Goal: Information Seeking & Learning: Learn about a topic

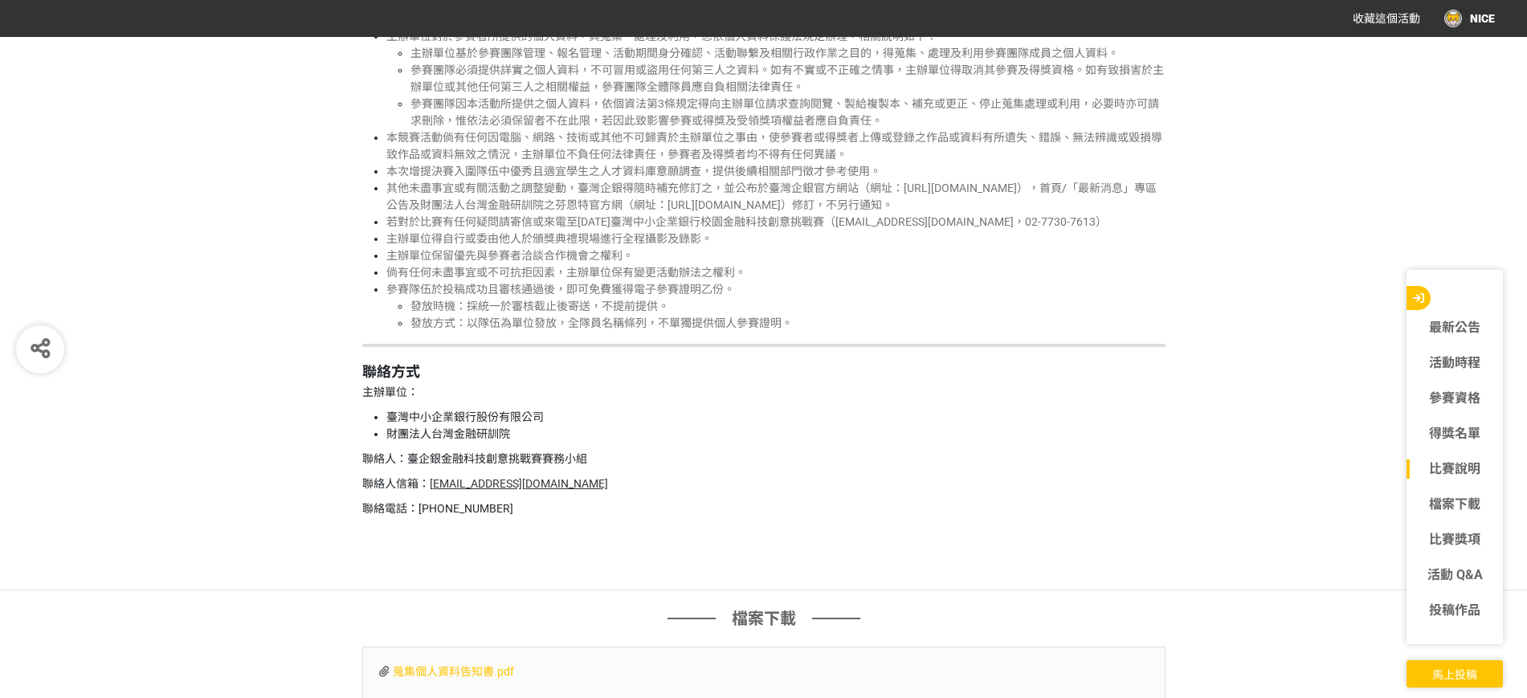
scroll to position [5001, 0]
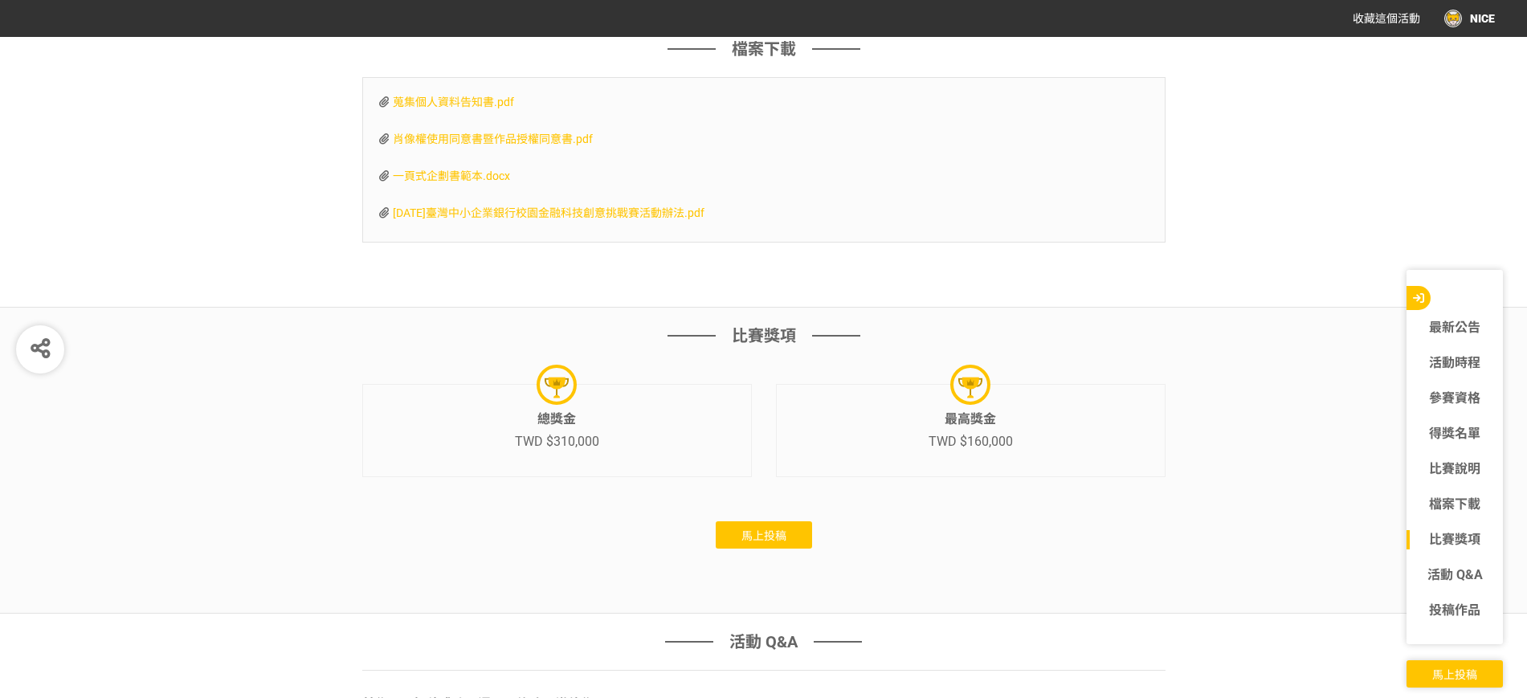
click at [786, 542] on span "馬上投稿" at bounding box center [763, 535] width 45 height 13
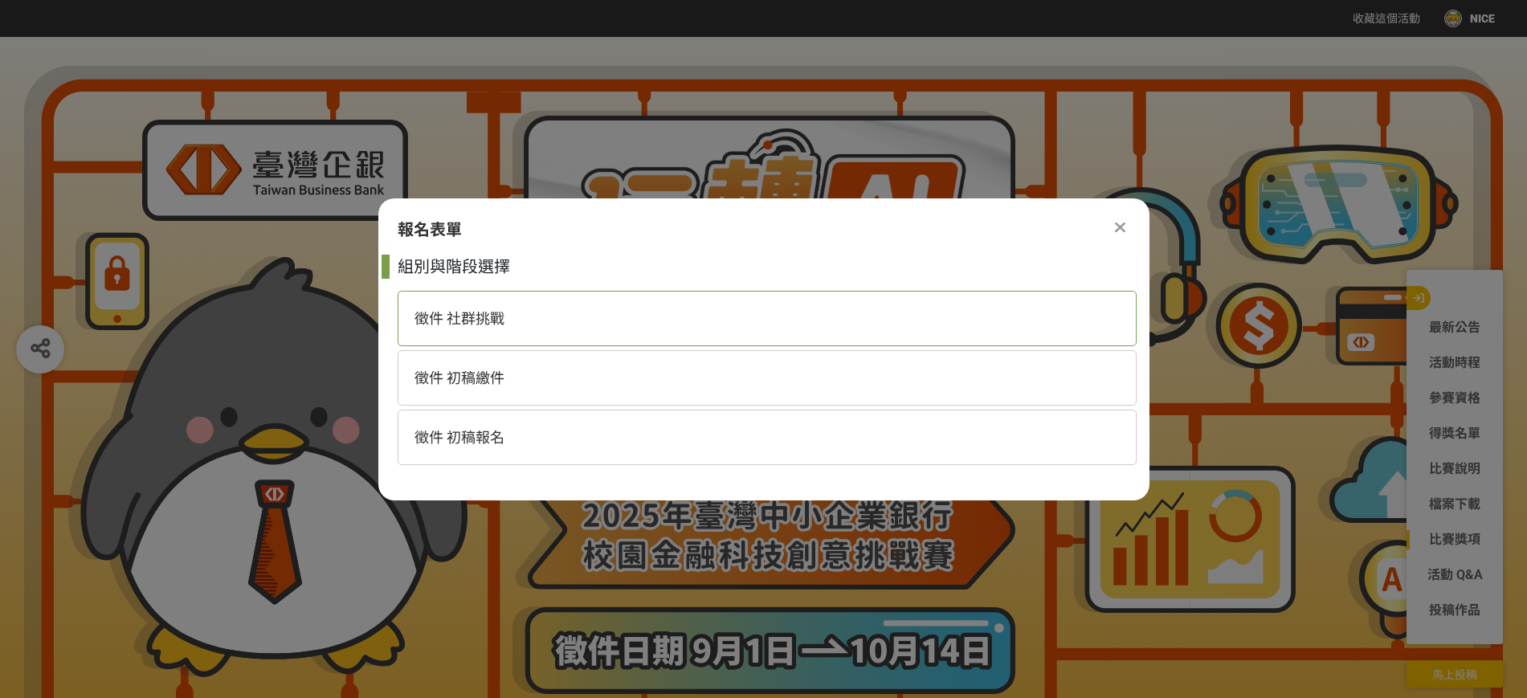
click at [517, 322] on div "徵件 社群挑戰" at bounding box center [767, 318] width 739 height 55
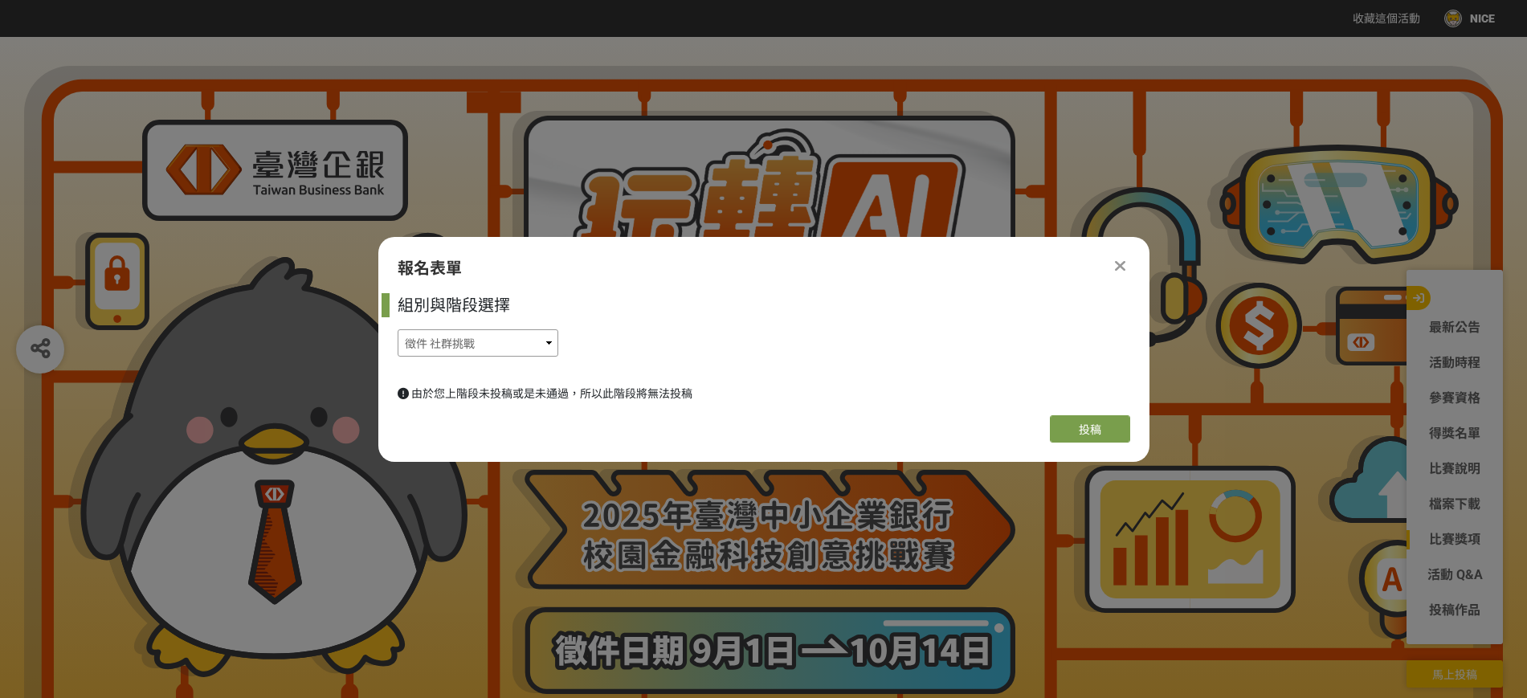
click at [529, 337] on select "徵件 社群挑戰 徵件 初稿繳件 徵件 初稿報名" at bounding box center [478, 342] width 161 height 27
click at [530, 341] on select "徵件 社群挑戰 徵件 初稿繳件 徵件 初稿報名" at bounding box center [478, 342] width 161 height 27
click at [733, 352] on div "徵件 社群挑戰 徵件 初稿繳件 徵件 初稿報名" at bounding box center [767, 342] width 739 height 27
click at [638, 394] on span "由於您上階段未投稿或是未通過，所以此階段將無法投稿" at bounding box center [551, 393] width 281 height 13
click at [639, 394] on span "由於您上階段未投稿或是未通過，所以此階段將無法投稿" at bounding box center [551, 393] width 281 height 13
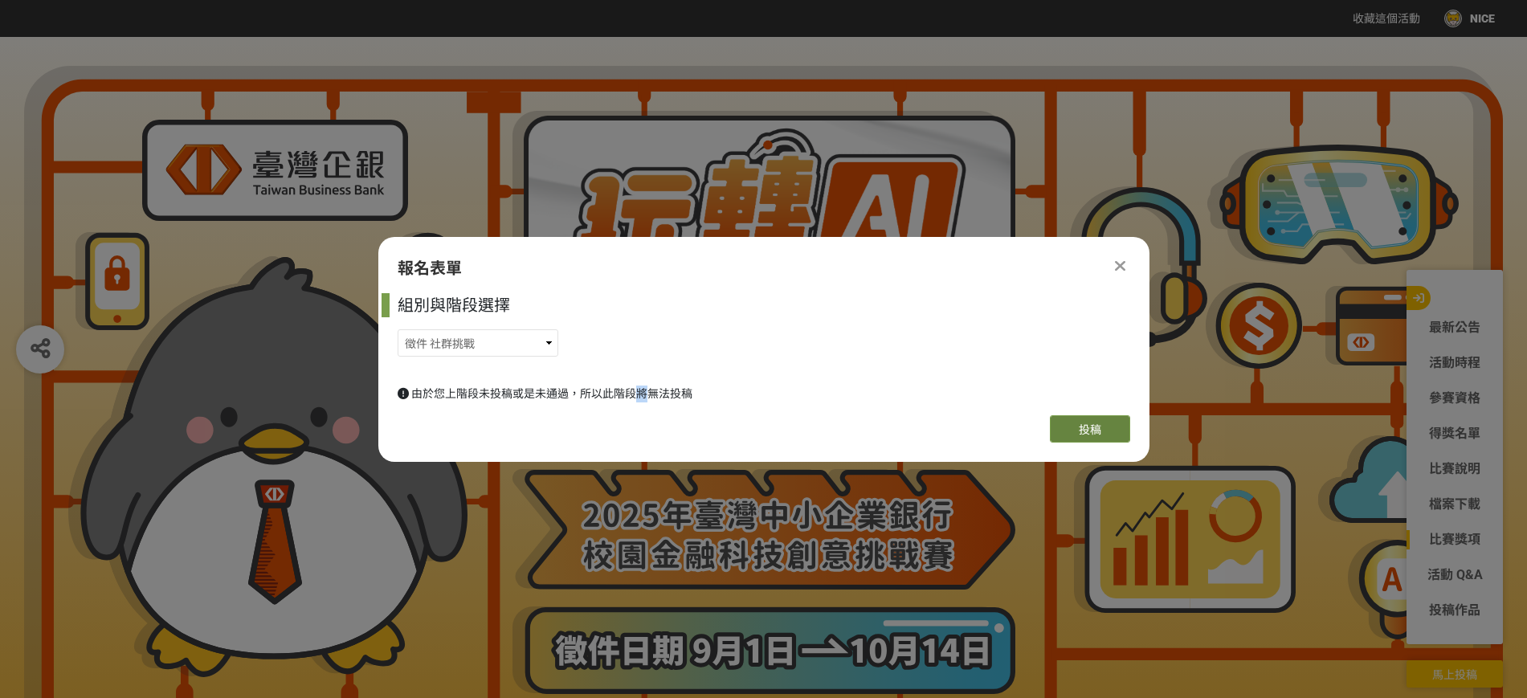
click at [1097, 434] on span "投稿" at bounding box center [1090, 429] width 22 height 13
click at [1125, 263] on icon at bounding box center [1120, 266] width 10 height 16
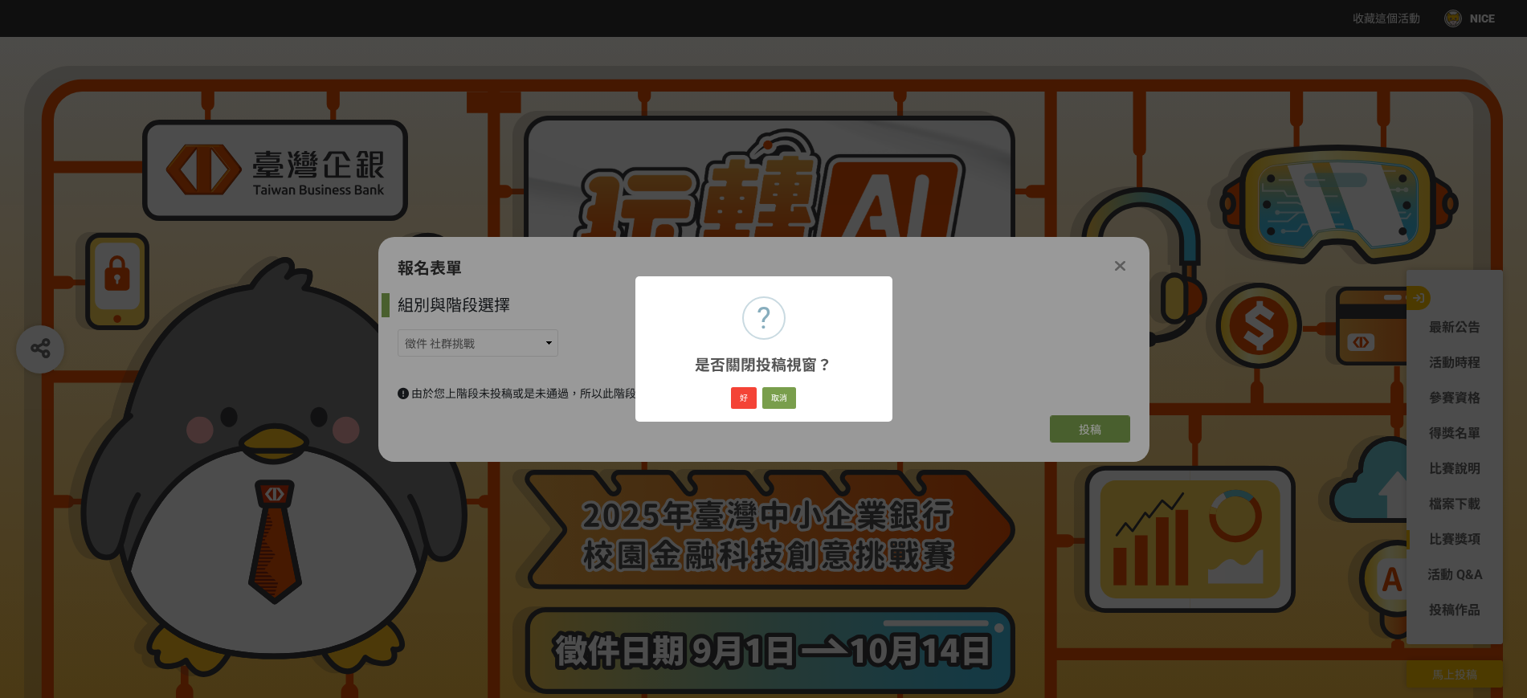
click at [935, 373] on div "? 是否關閉投稿視窗？ × 好 取消" at bounding box center [763, 349] width 1527 height 698
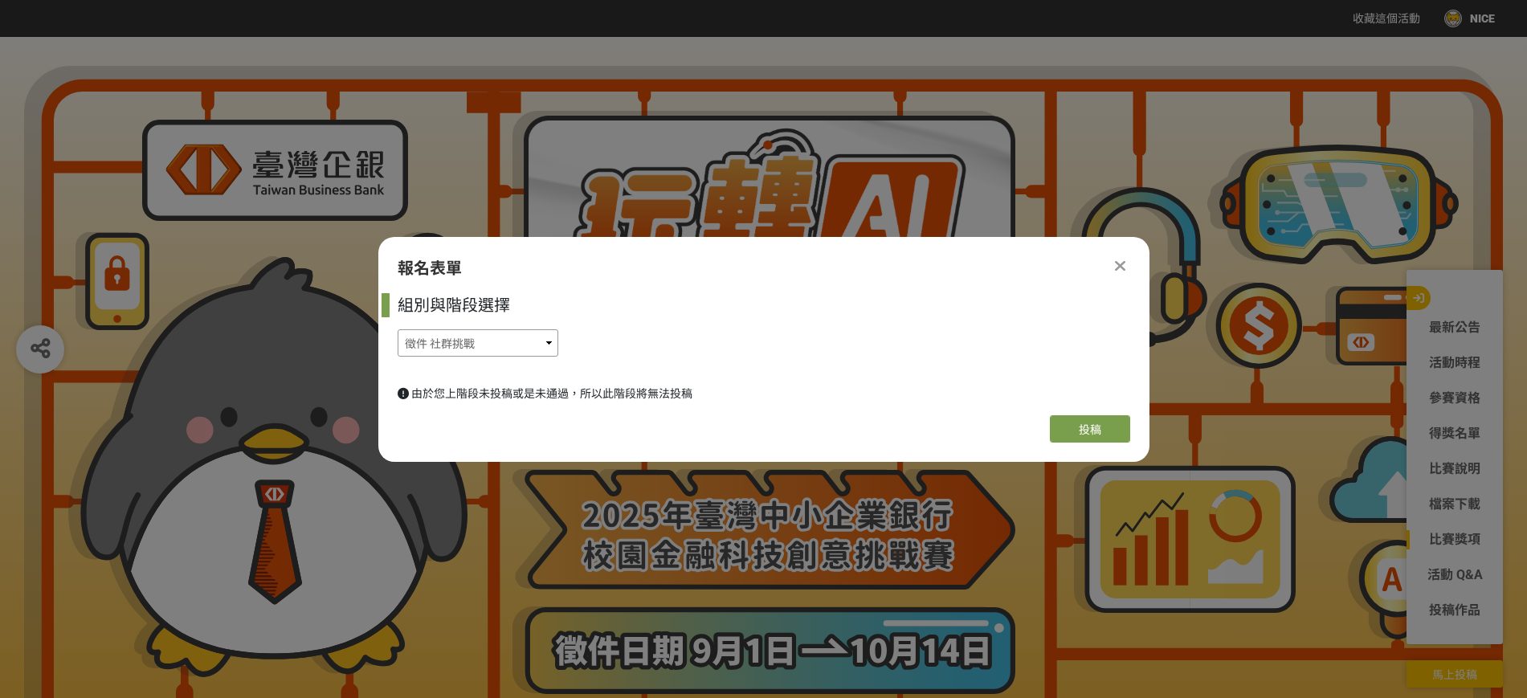
click at [494, 349] on select "徵件 社群挑戰 徵件 初稿繳件 徵件 初稿報名" at bounding box center [478, 342] width 161 height 27
click at [398, 329] on select "徵件 社群挑戰 徵件 初稿繳件 徵件 初稿報名" at bounding box center [478, 342] width 161 height 27
click at [1088, 431] on span "投稿" at bounding box center [1090, 429] width 22 height 13
click at [500, 352] on select "徵件 社群挑戰 徵件 初稿繳件 徵件 初稿報名" at bounding box center [478, 342] width 161 height 27
select select "185368:185625"
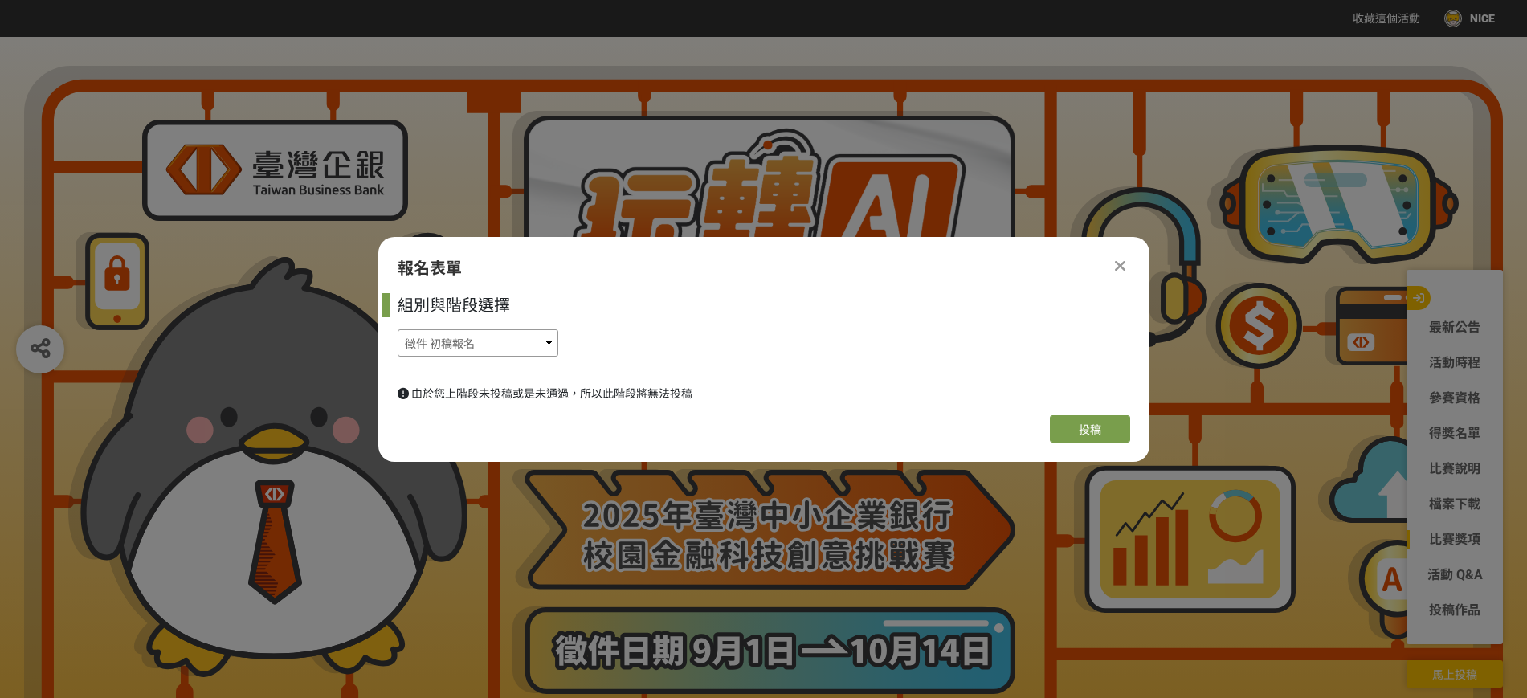
click at [398, 329] on select "徵件 社群挑戰 徵件 初稿繳件 徵件 初稿報名" at bounding box center [478, 342] width 161 height 27
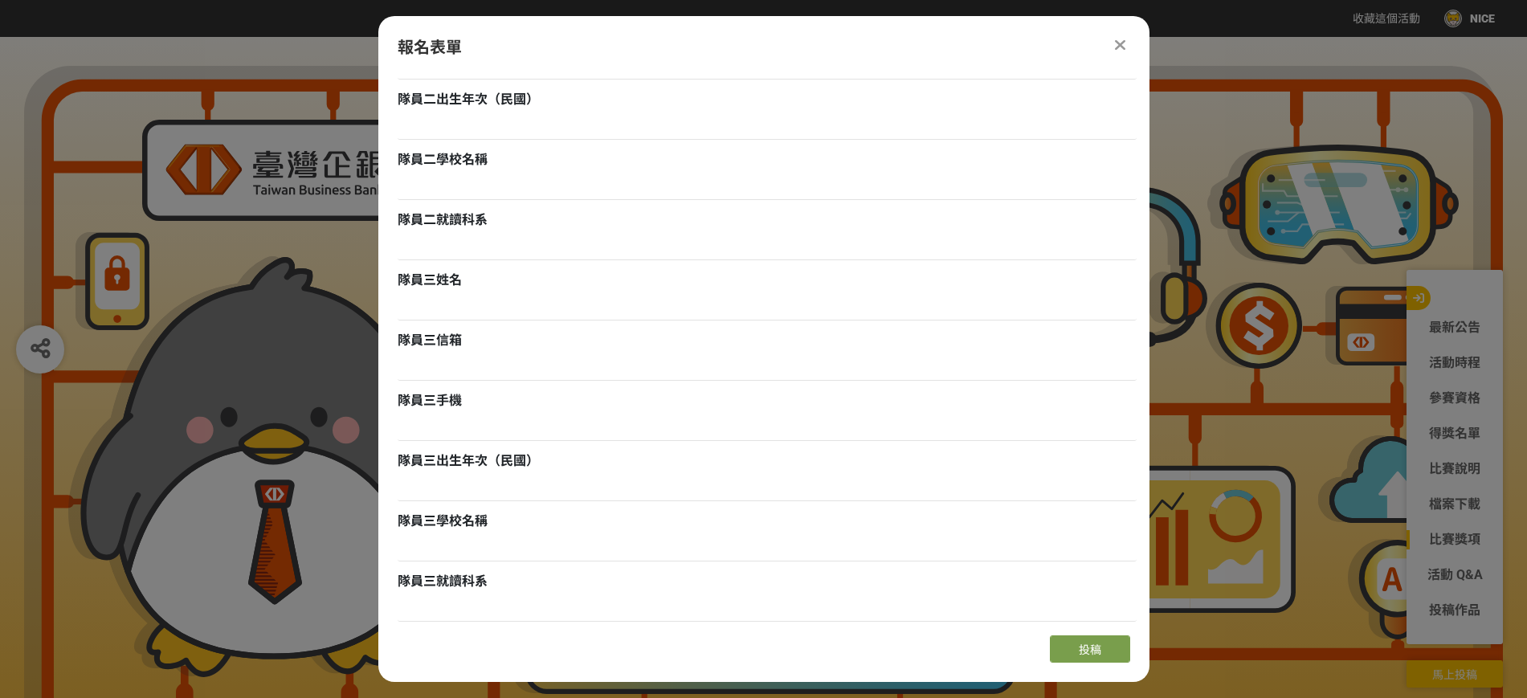
scroll to position [1335, 0]
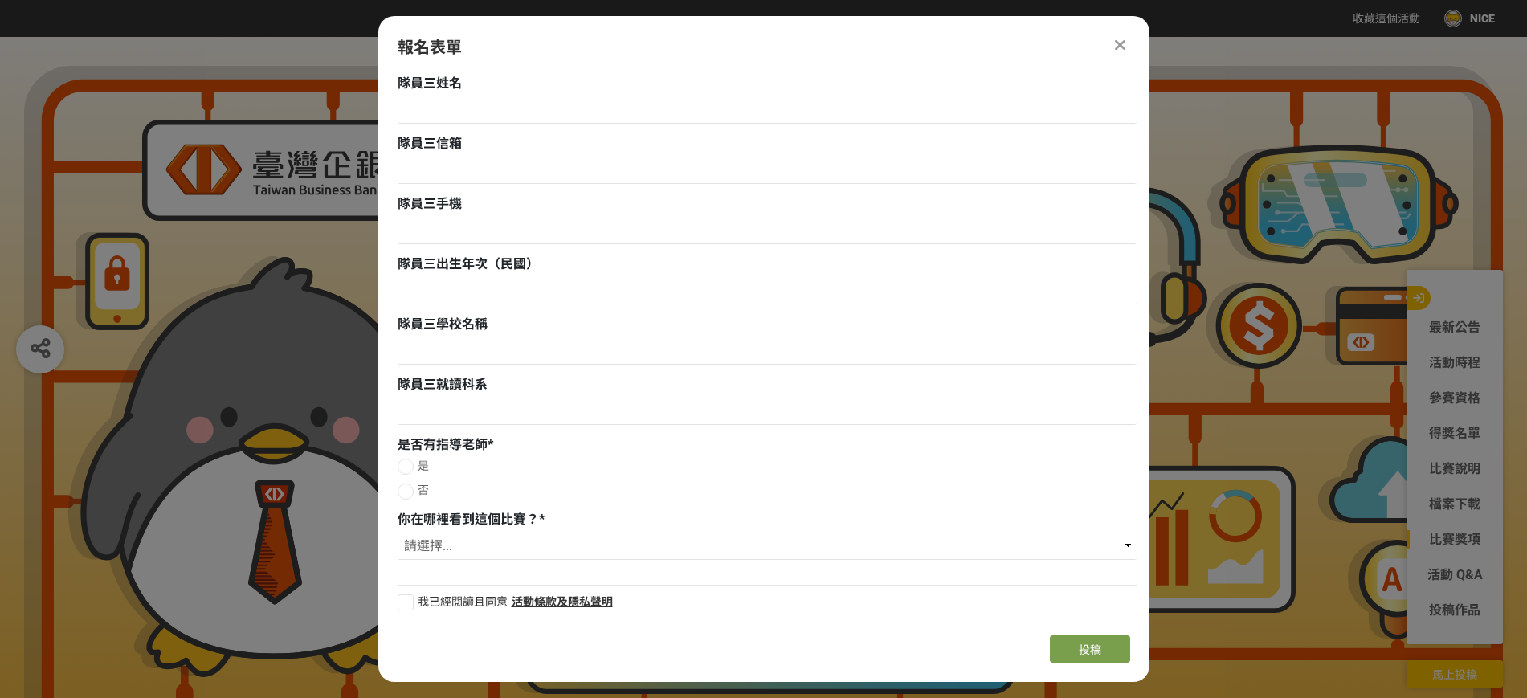
click at [410, 468] on div at bounding box center [406, 467] width 16 height 16
radio input "true"
drag, startPoint x: 453, startPoint y: 539, endPoint x: 491, endPoint y: 529, distance: 39.0
click at [453, 539] on input at bounding box center [767, 546] width 739 height 27
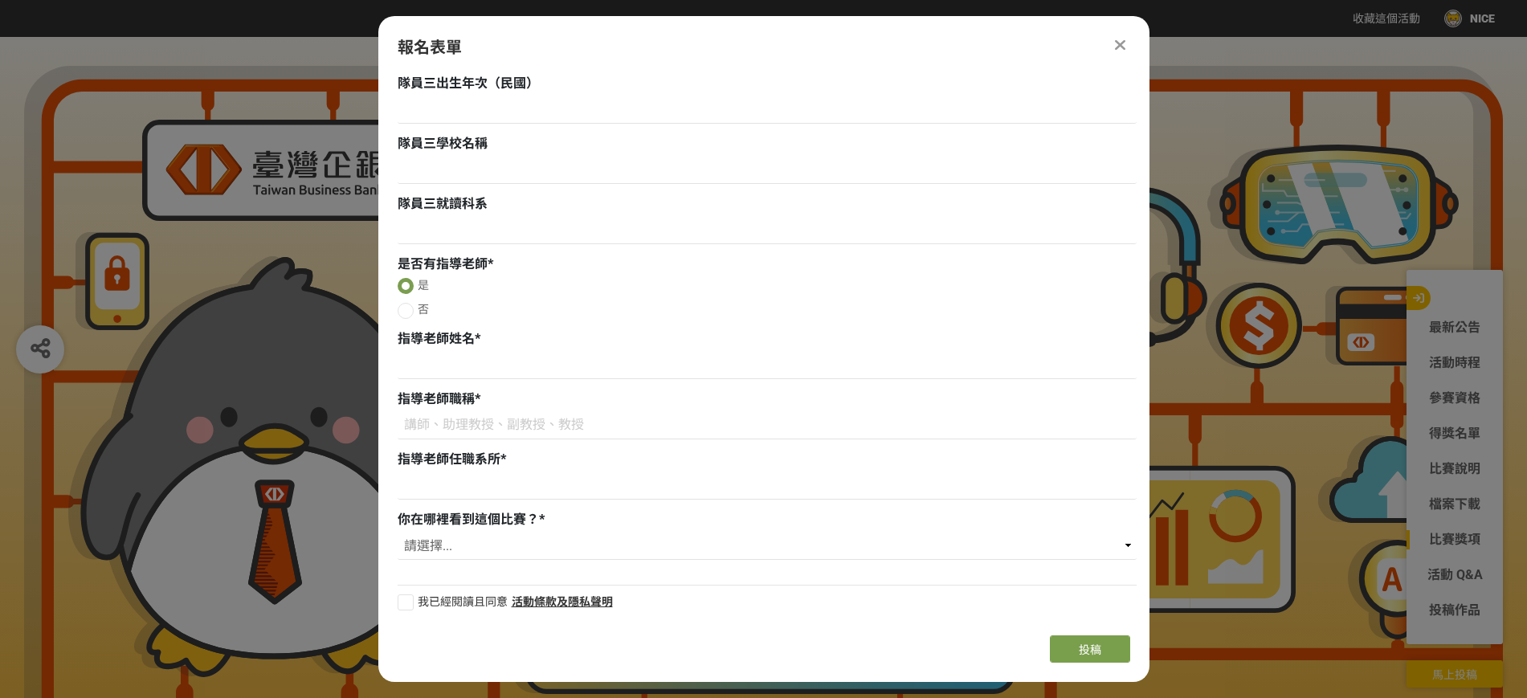
drag, startPoint x: 396, startPoint y: 406, endPoint x: 438, endPoint y: 453, distance: 63.2
click at [481, 431] on input at bounding box center [767, 425] width 739 height 27
drag, startPoint x: 521, startPoint y: 395, endPoint x: 517, endPoint y: 455, distance: 59.6
click at [460, 480] on input at bounding box center [767, 485] width 739 height 27
drag, startPoint x: 388, startPoint y: 425, endPoint x: 437, endPoint y: 515, distance: 102.4
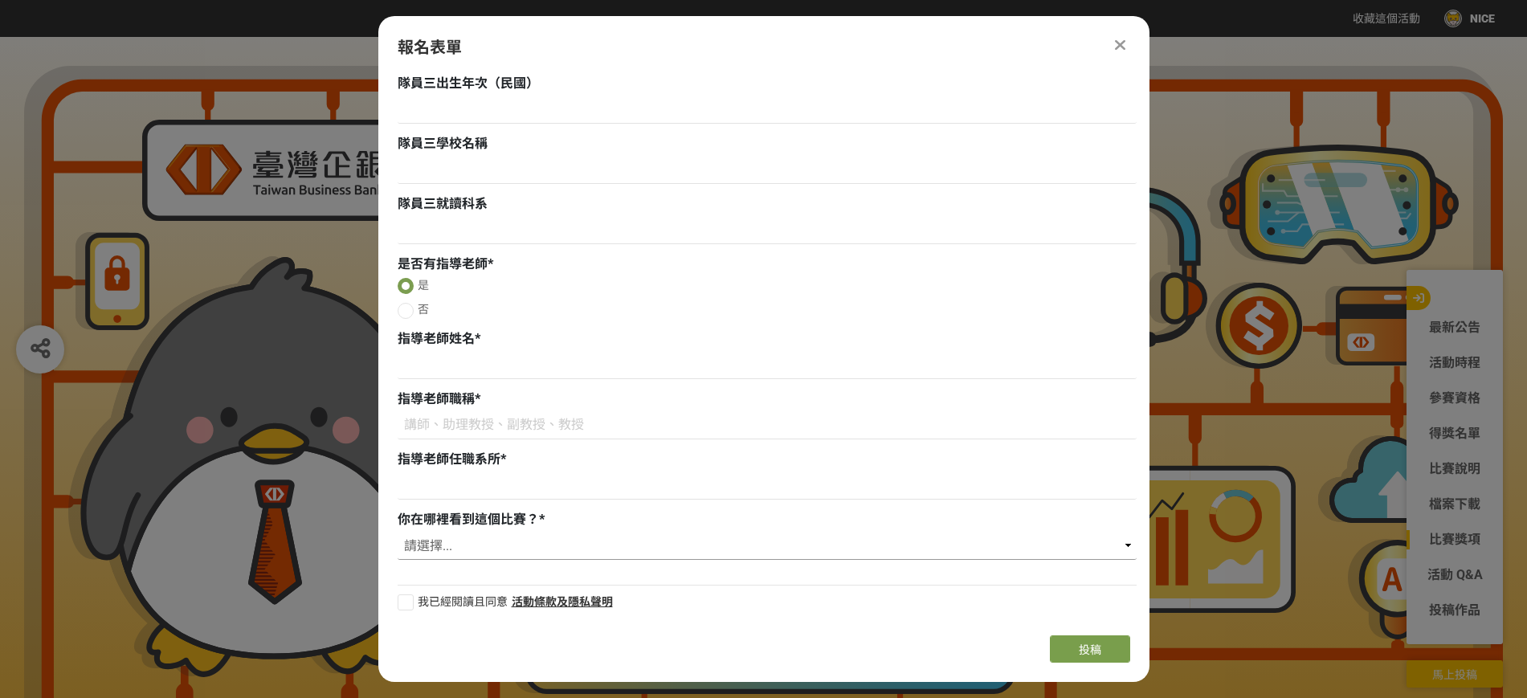
click at [475, 546] on select "請選擇... 獎金獵人網站 Facebook / Instagram 校園講座 / 老師系上推薦 電子郵件 海報 其他" at bounding box center [767, 546] width 739 height 27
drag, startPoint x: 476, startPoint y: 545, endPoint x: 451, endPoint y: 565, distance: 30.9
click at [476, 545] on select "請選擇... 獎金獵人網站 Facebook / Instagram 校園講座 / 老師系上推薦 電子郵件 海報 其他" at bounding box center [767, 546] width 739 height 27
click at [438, 601] on span "我已經閱讀且同意" at bounding box center [463, 601] width 90 height 13
click at [409, 601] on input "我已經閱讀且同意" at bounding box center [403, 602] width 10 height 10
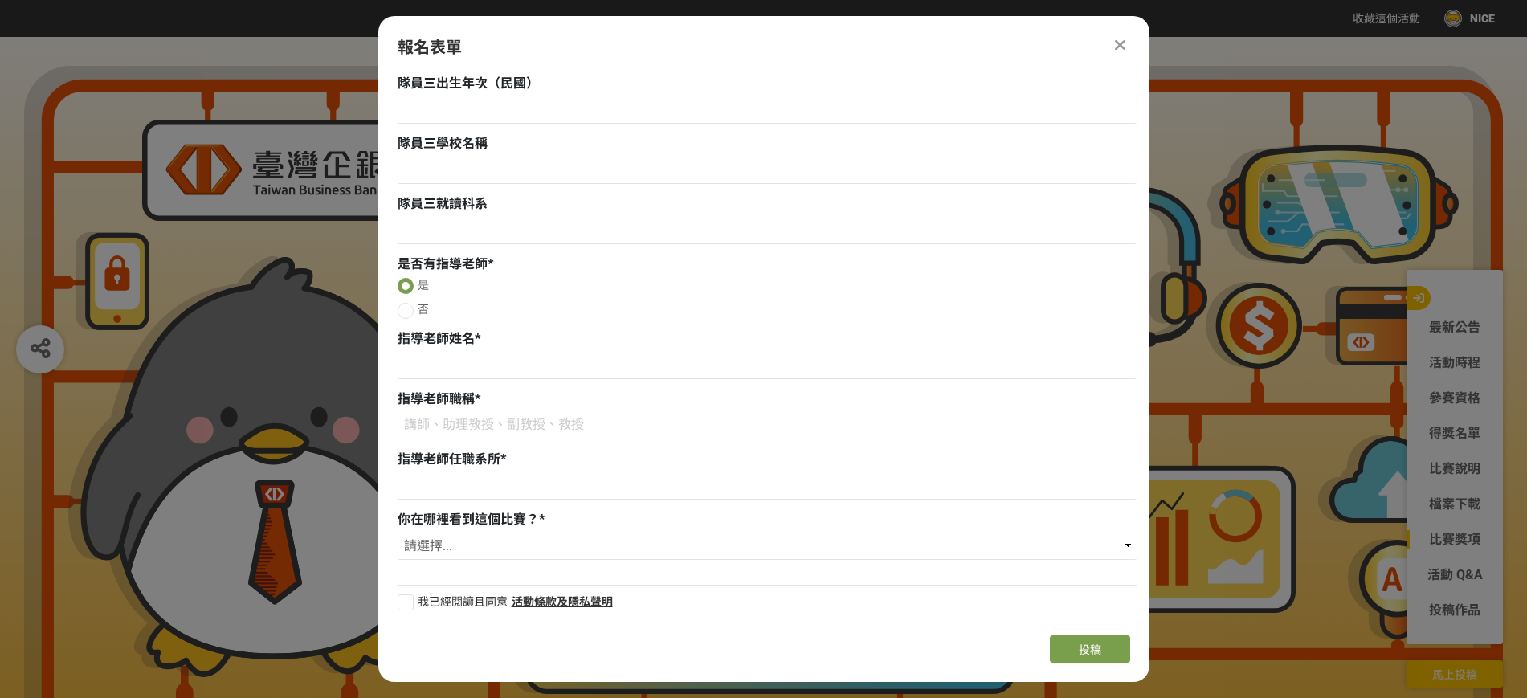
checkbox input "false"
click at [1117, 39] on icon at bounding box center [1120, 45] width 10 height 16
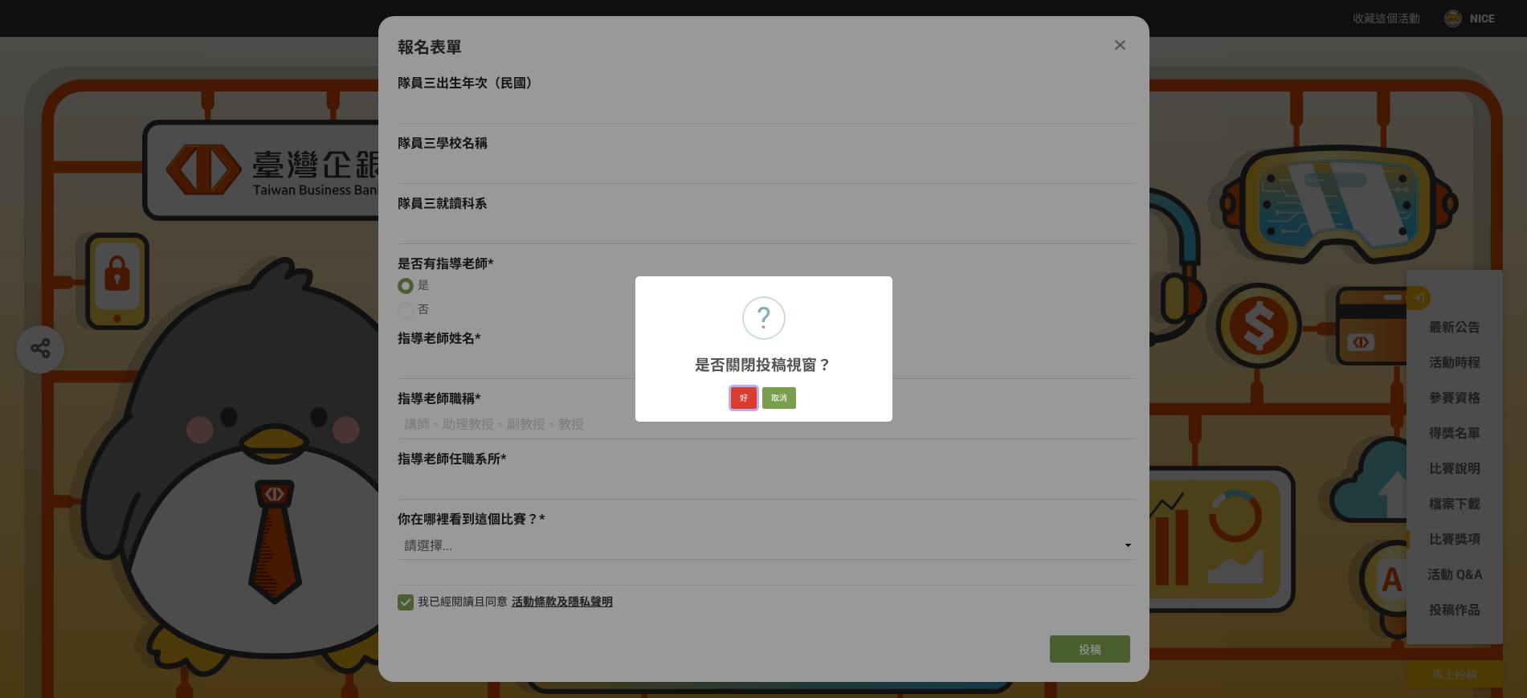
click at [749, 399] on button "好" at bounding box center [744, 398] width 26 height 22
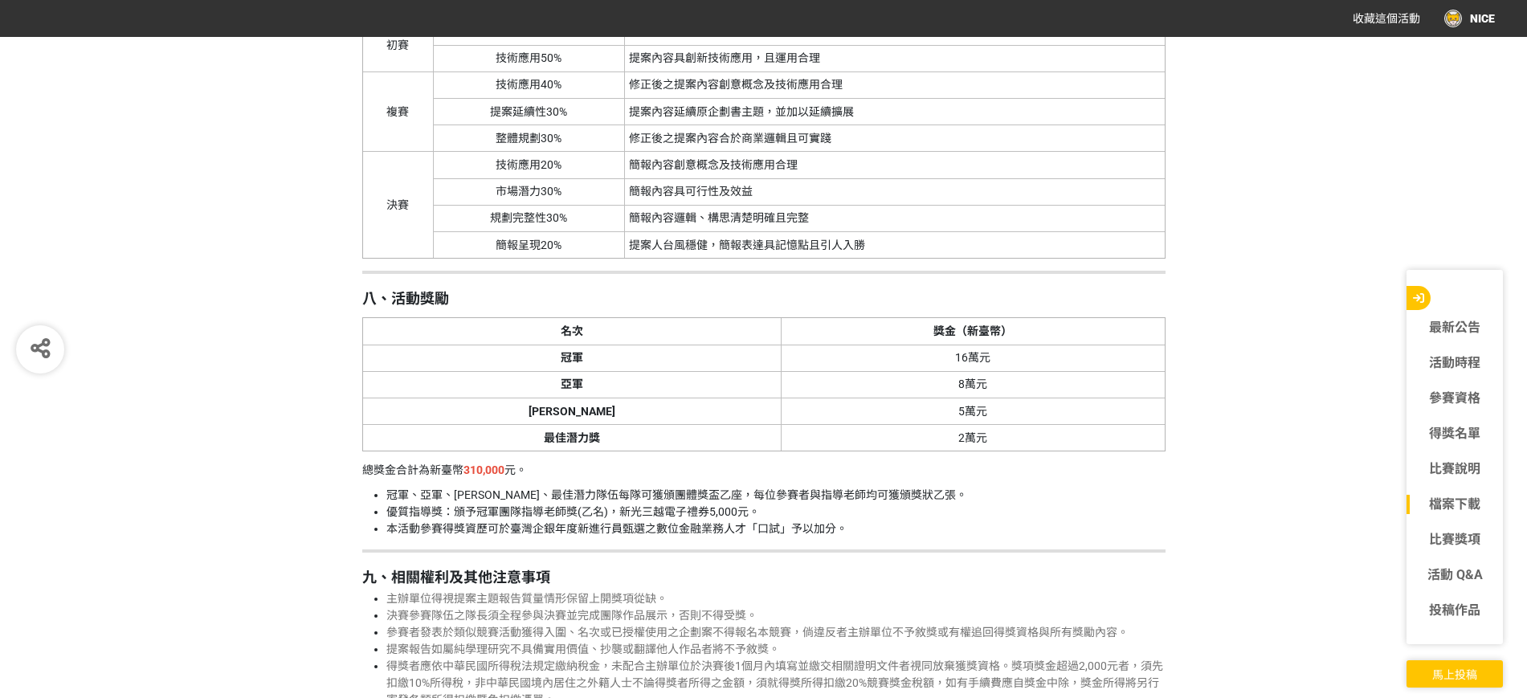
scroll to position [5324, 0]
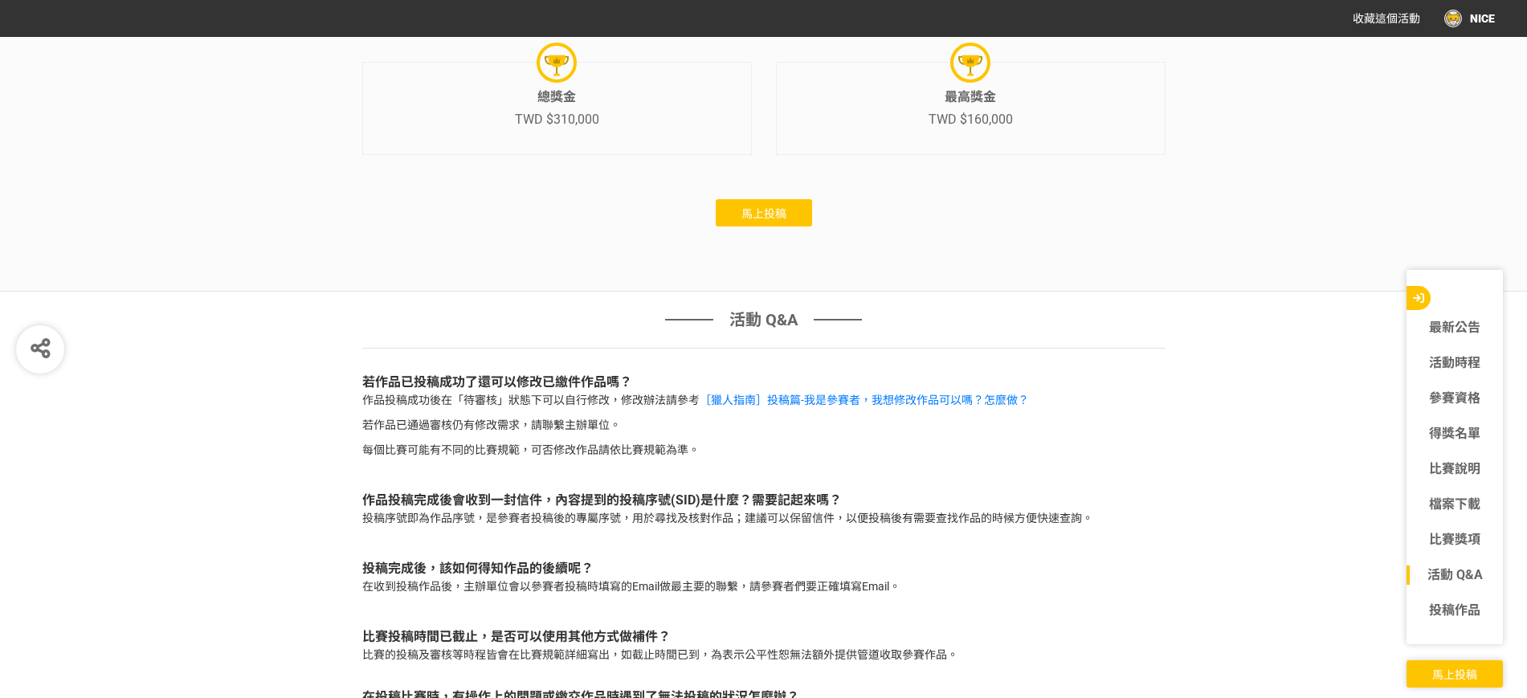
click at [801, 227] on button "馬上投稿" at bounding box center [764, 212] width 96 height 27
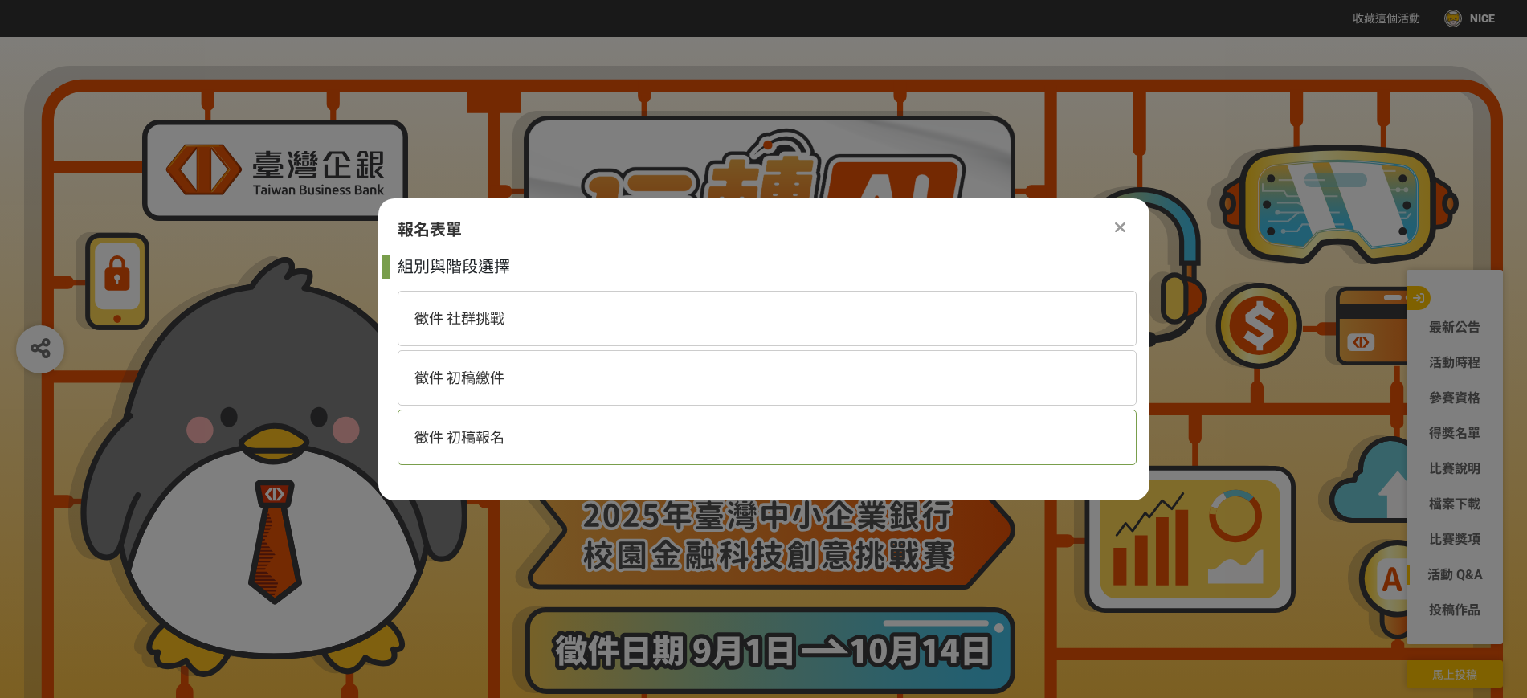
click at [504, 438] on div "徵件 初稿報名" at bounding box center [767, 437] width 739 height 55
select select "185368:185625"
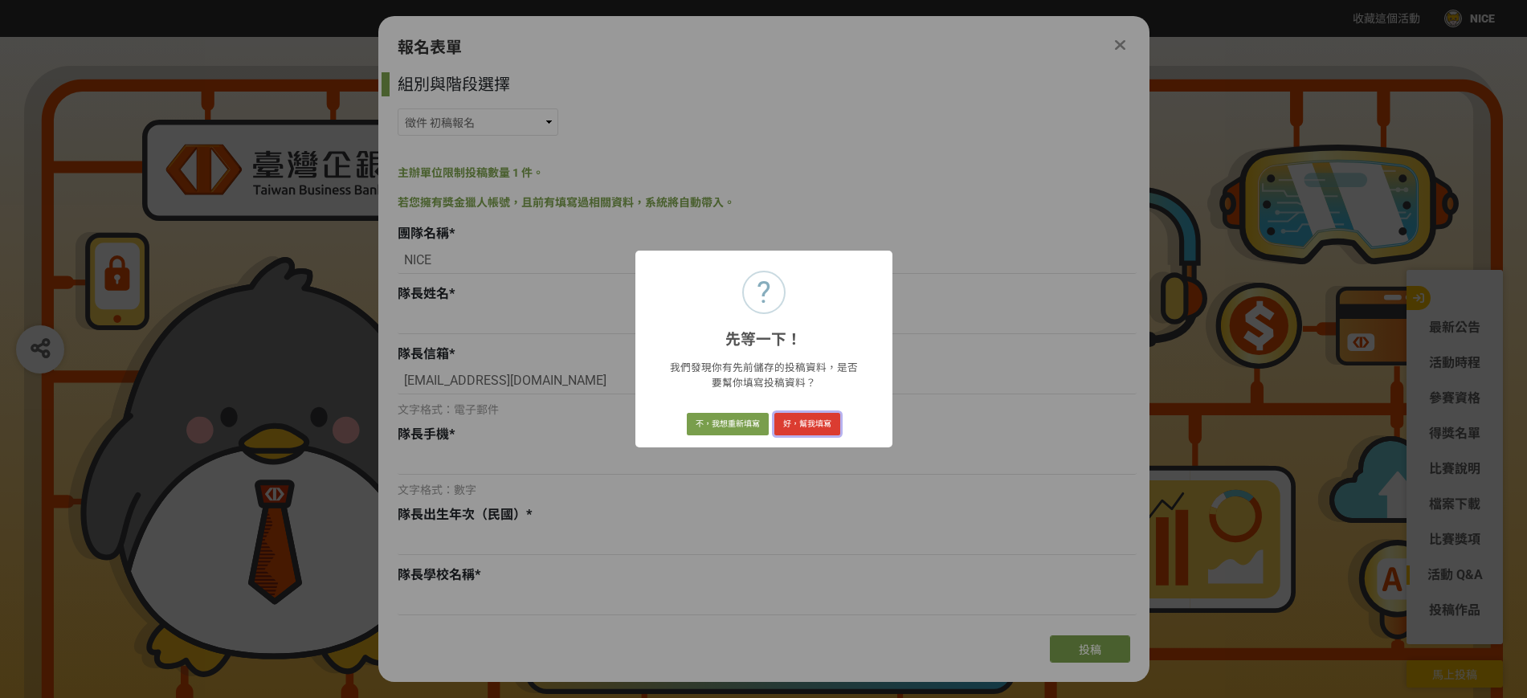
click at [806, 420] on button "好，幫我填寫" at bounding box center [807, 424] width 66 height 22
radio input "true"
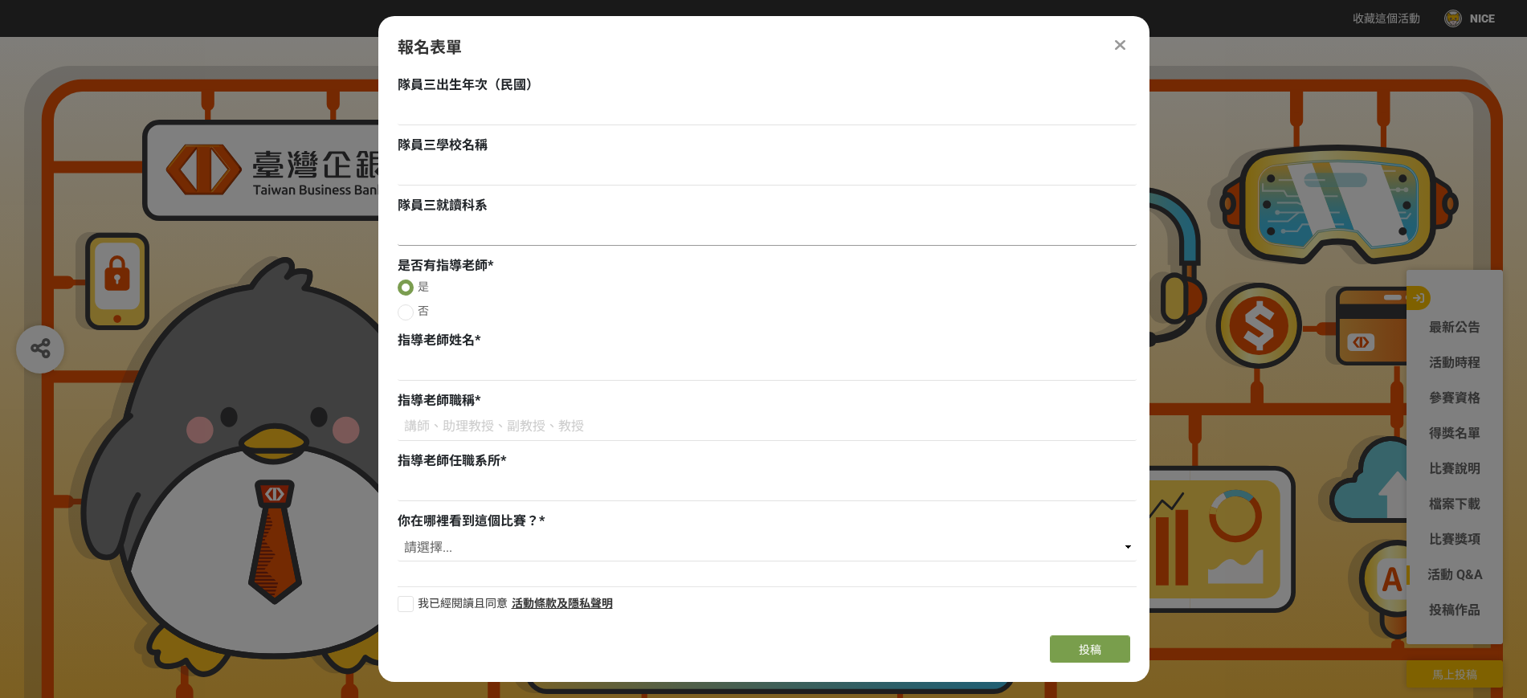
scroll to position [1516, 0]
click at [451, 598] on span "我已經閱讀且同意" at bounding box center [463, 601] width 90 height 13
click at [409, 598] on input "我已經閱讀且同意" at bounding box center [403, 602] width 10 height 10
checkbox input "false"
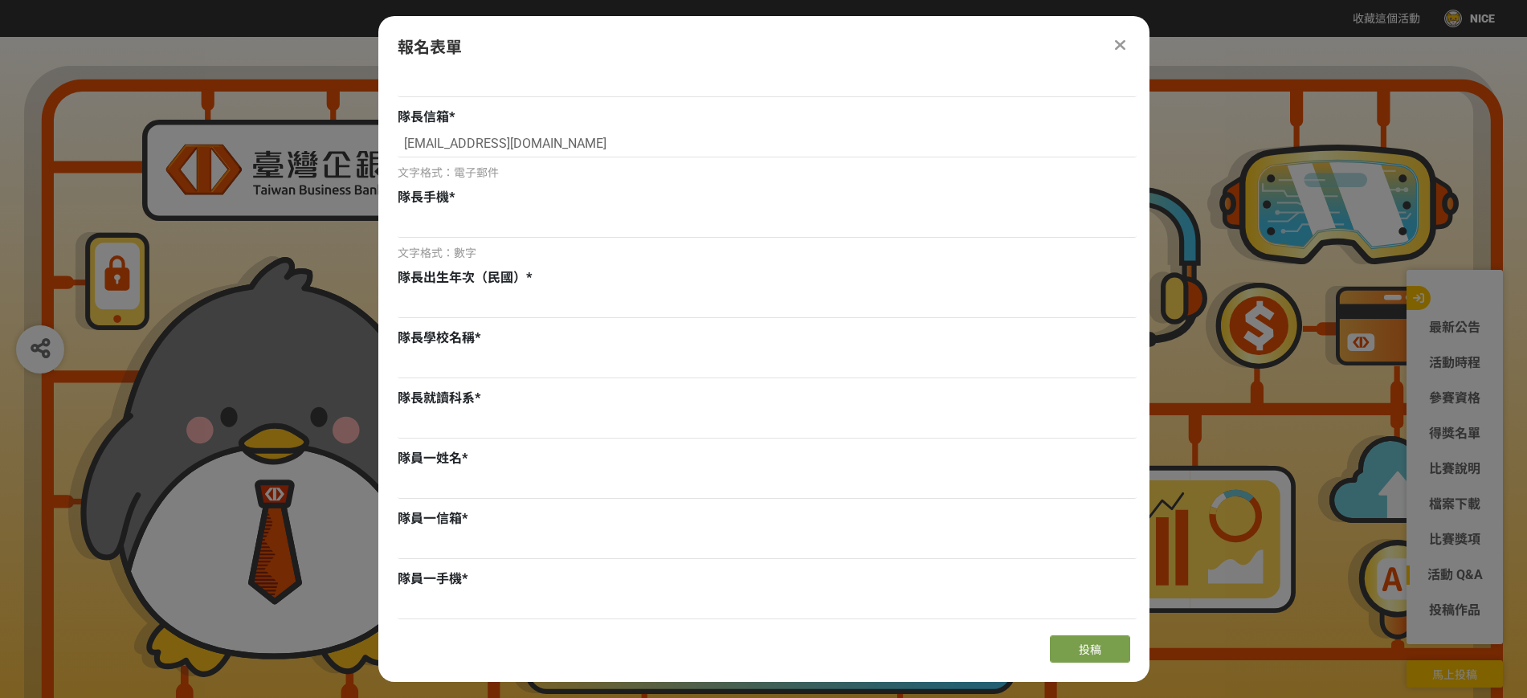
scroll to position [0, 0]
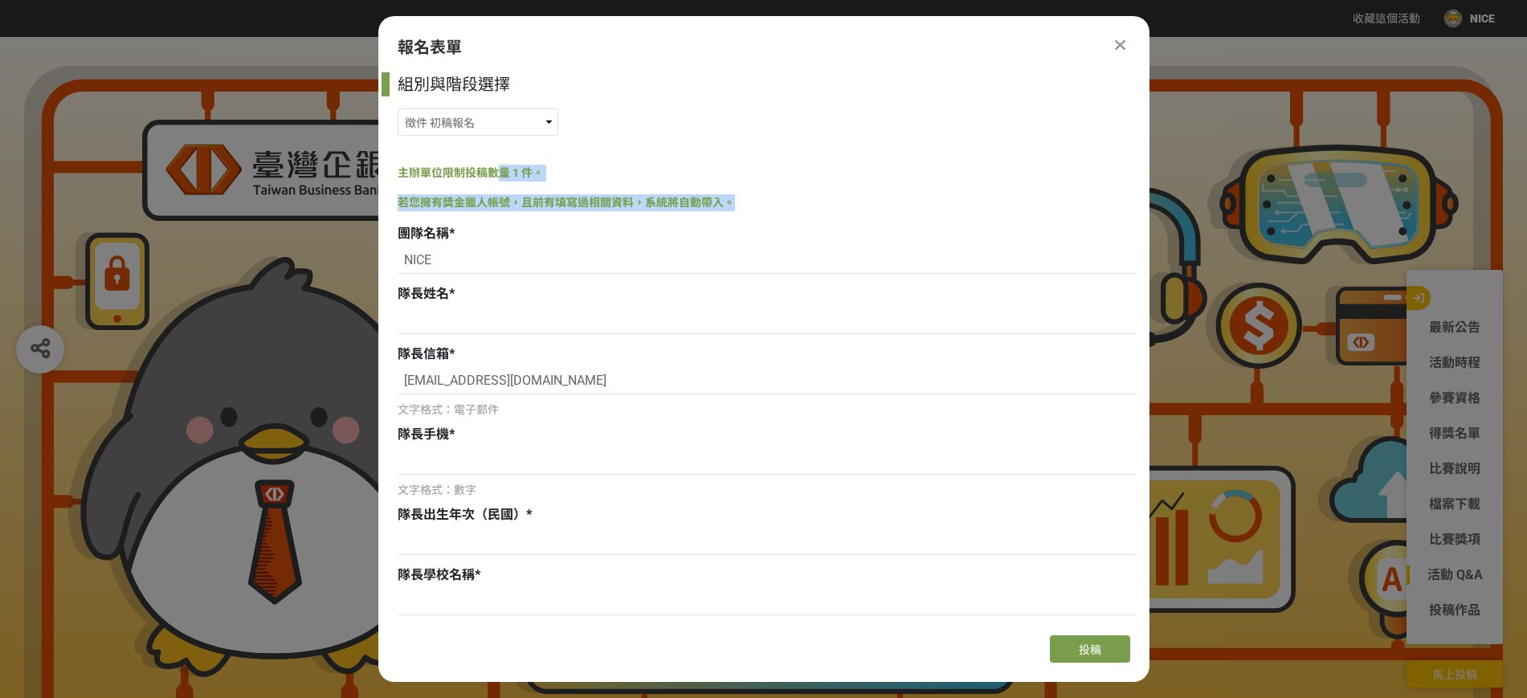
drag, startPoint x: 508, startPoint y: 174, endPoint x: 836, endPoint y: 216, distance: 331.3
click at [836, 216] on div "組別與階段選擇 徵件 社群挑戰 徵件 初稿繳件 徵件 初稿報名 主辦單位限制投稿數量 1 件。 若您擁有獎金獵人帳號，且前有填寫過相關資料，系統將自動帶入。 …" at bounding box center [763, 347] width 771 height 550
click at [1124, 51] on icon at bounding box center [1120, 45] width 10 height 16
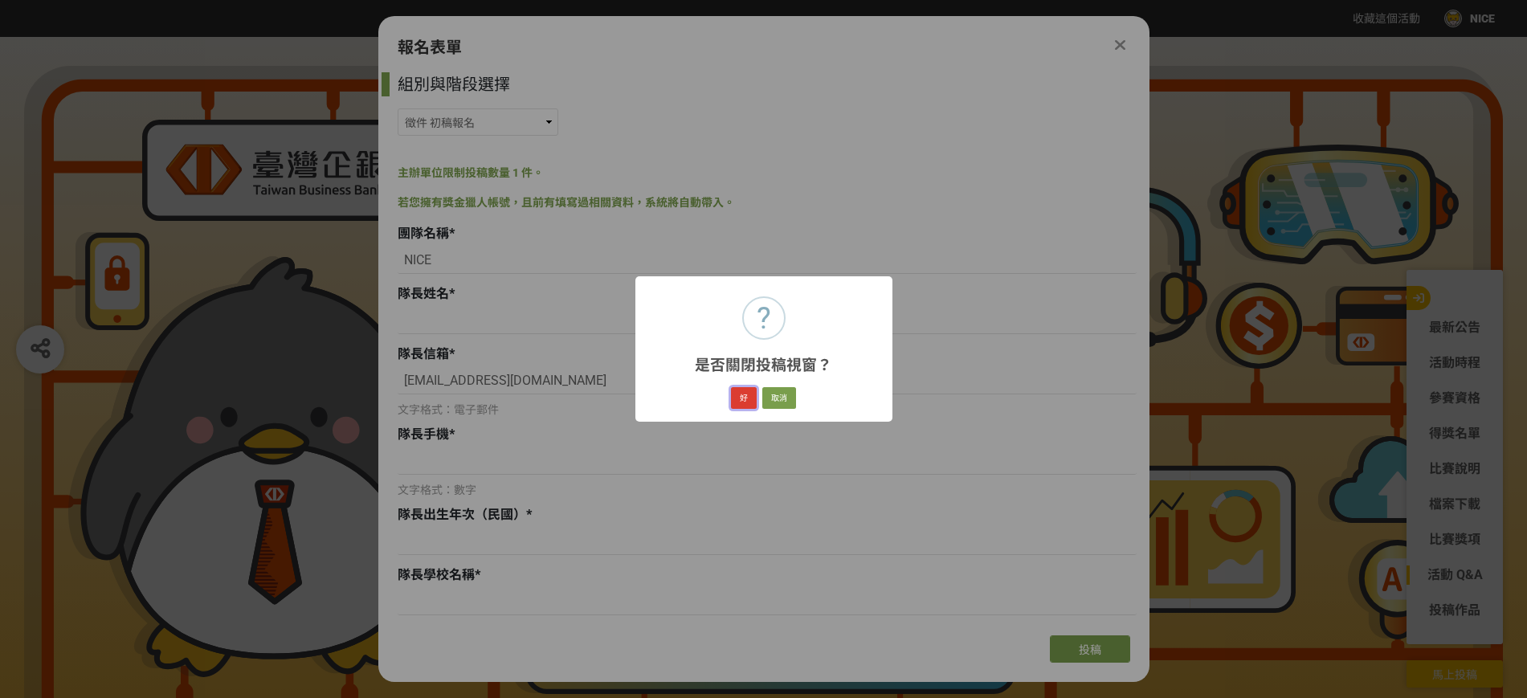
click at [750, 403] on button "好" at bounding box center [744, 398] width 26 height 22
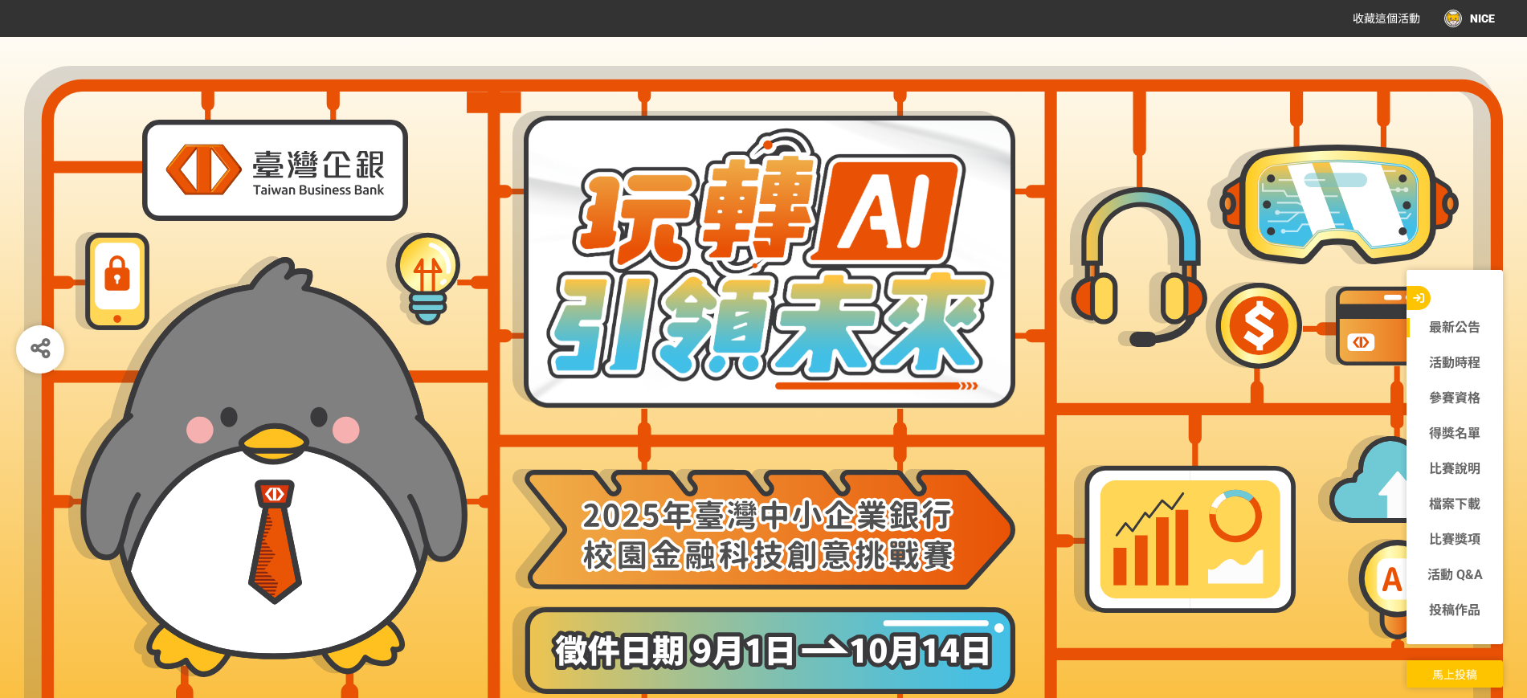
click at [1471, 19] on div "NICE" at bounding box center [1469, 19] width 51 height 18
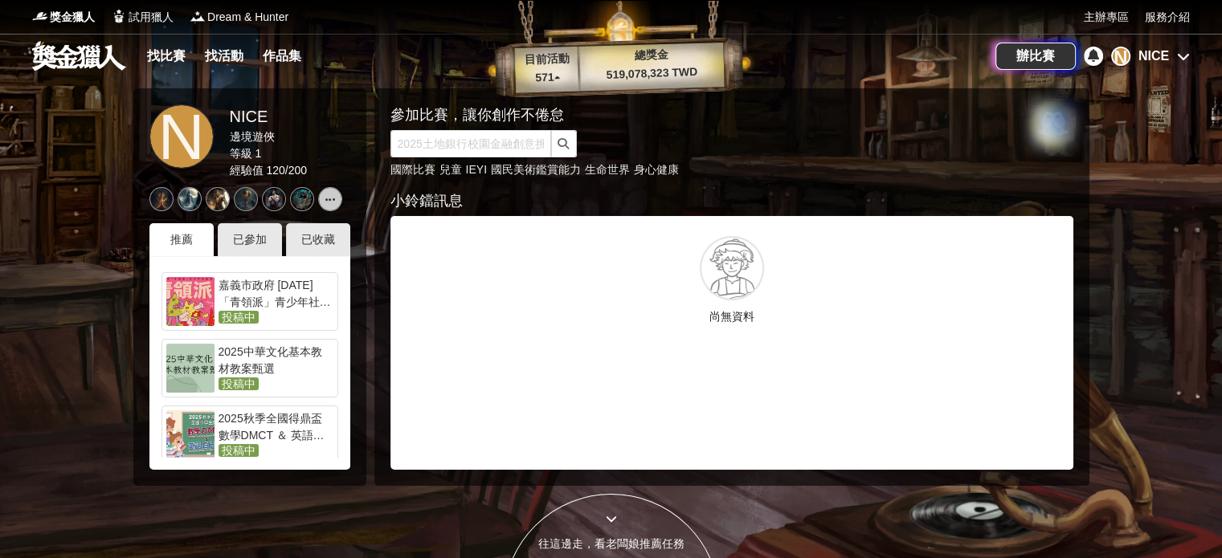
scroll to position [466, 0]
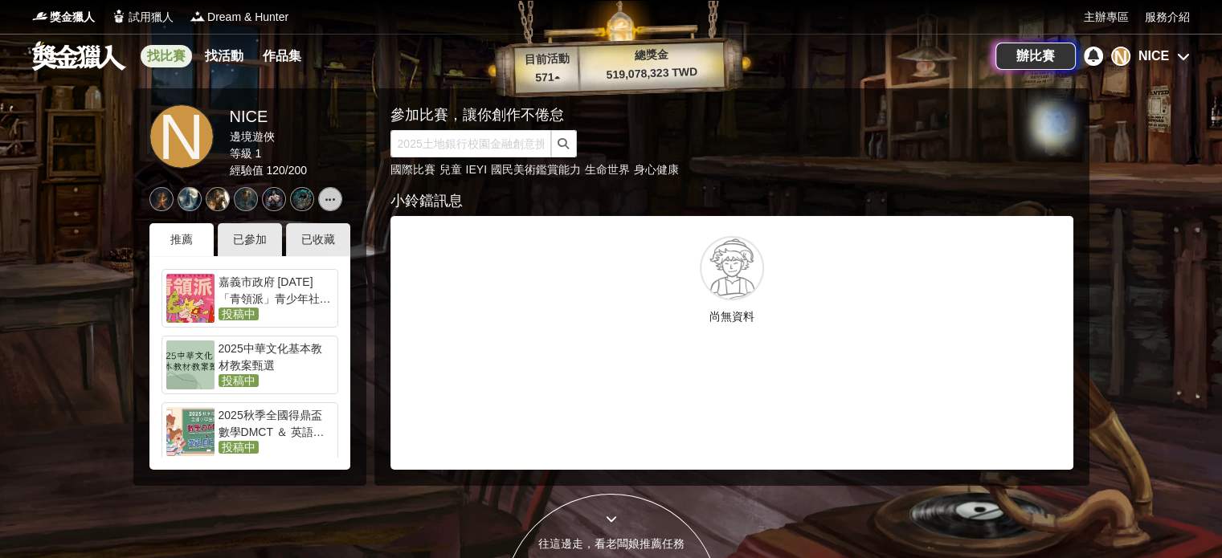
click at [172, 53] on link "找比賽" at bounding box center [166, 56] width 51 height 22
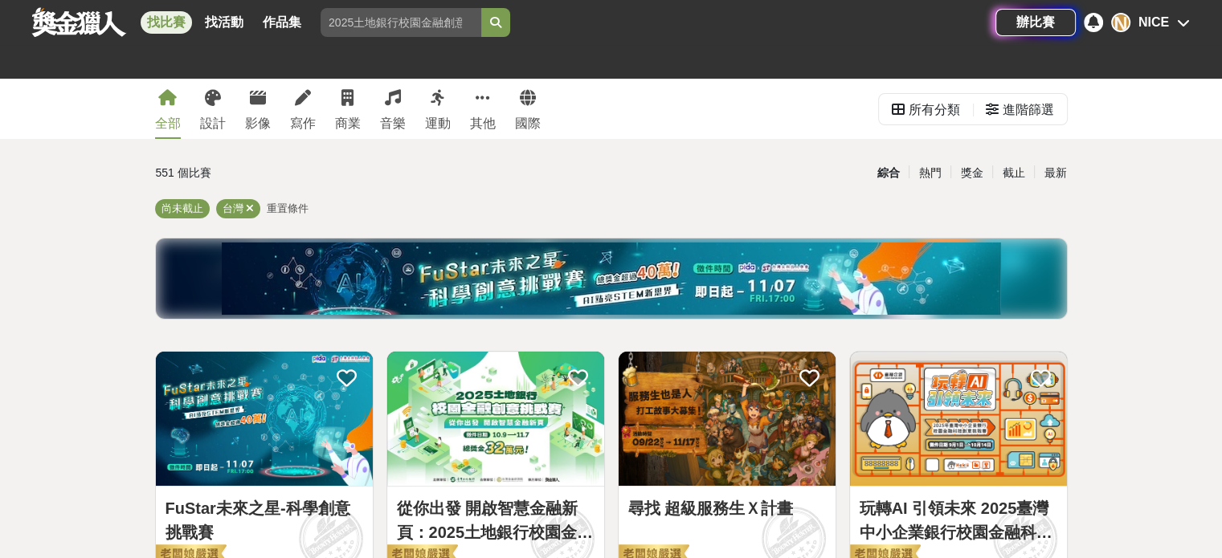
scroll to position [455, 0]
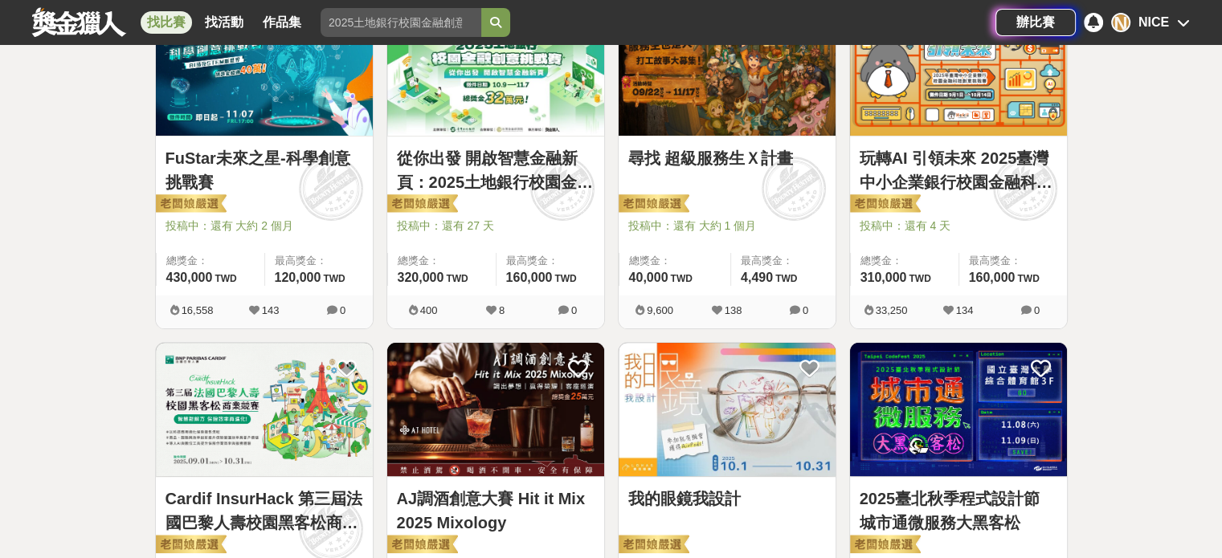
drag, startPoint x: 1154, startPoint y: 305, endPoint x: 1137, endPoint y: 256, distance: 51.6
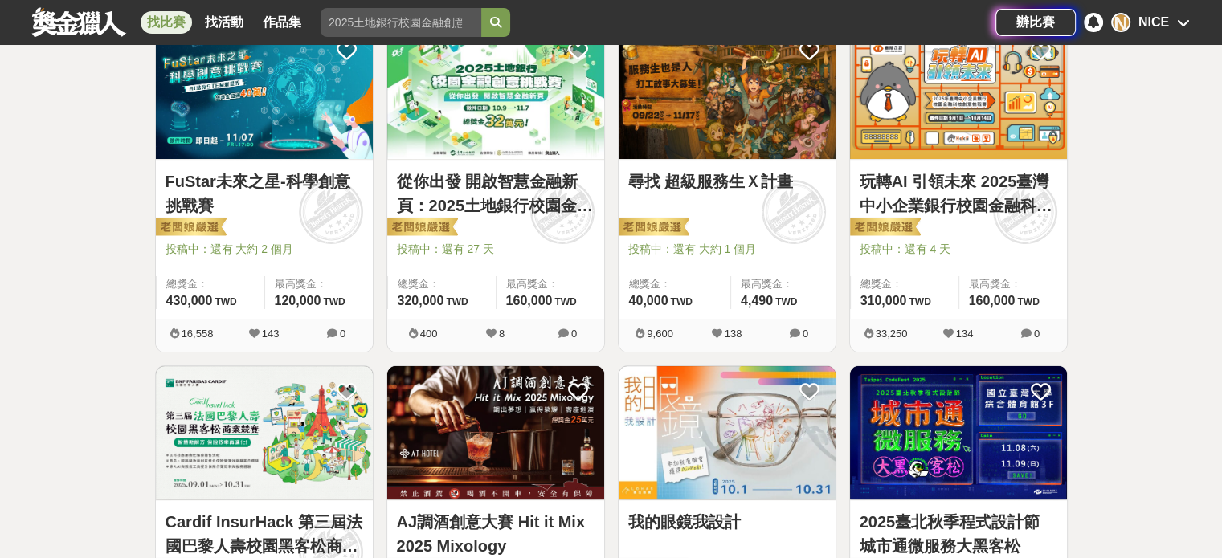
drag, startPoint x: 1118, startPoint y: 326, endPoint x: 1114, endPoint y: 295, distance: 31.6
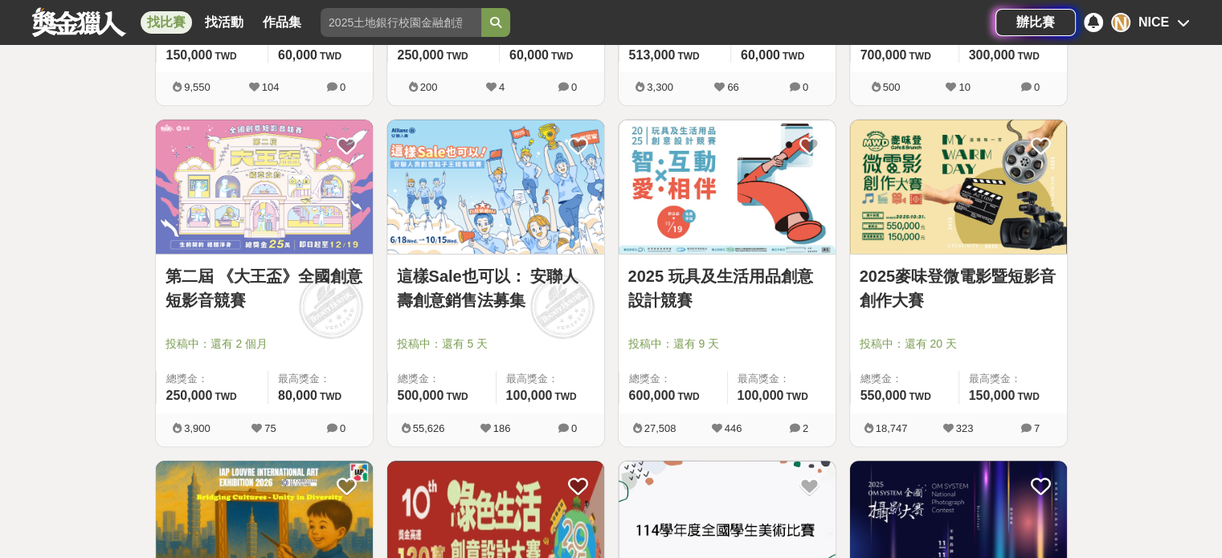
scroll to position [924, 0]
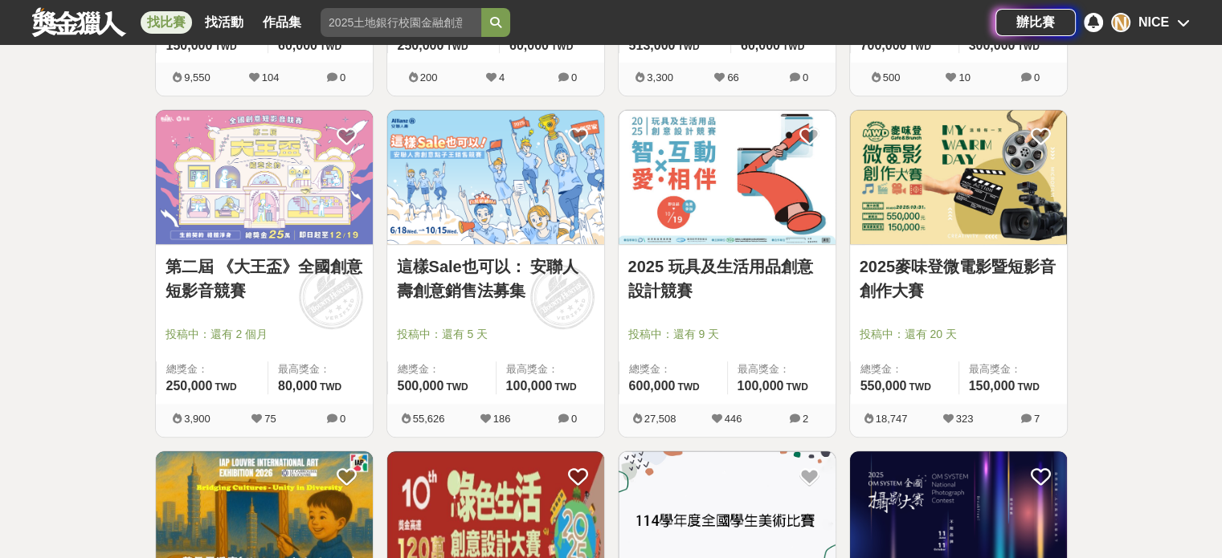
drag, startPoint x: 9, startPoint y: 205, endPoint x: 15, endPoint y: 241, distance: 36.7
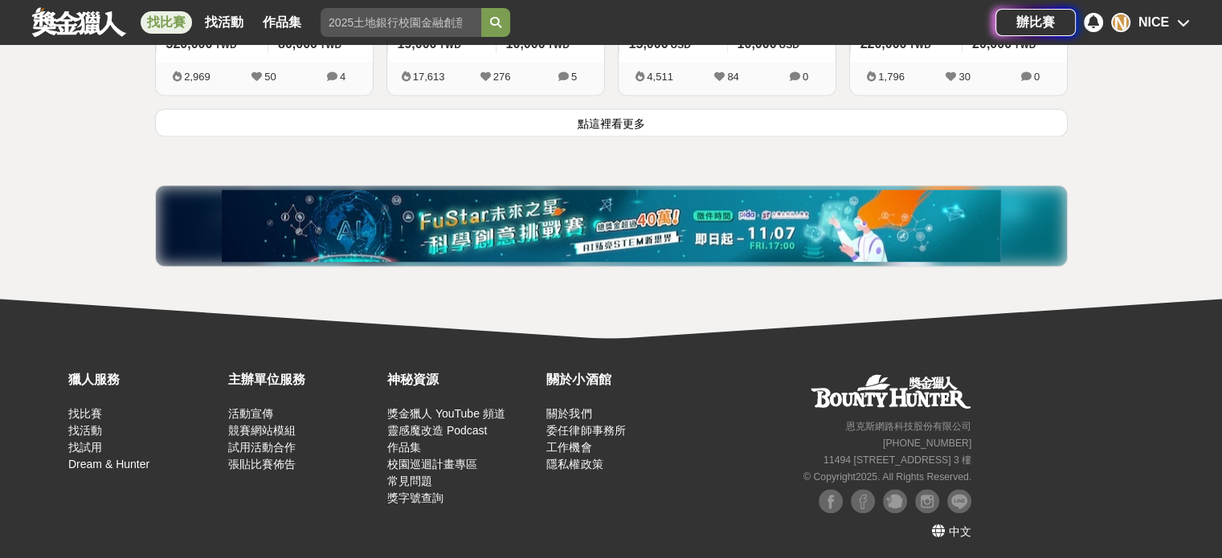
scroll to position [1835, 0]
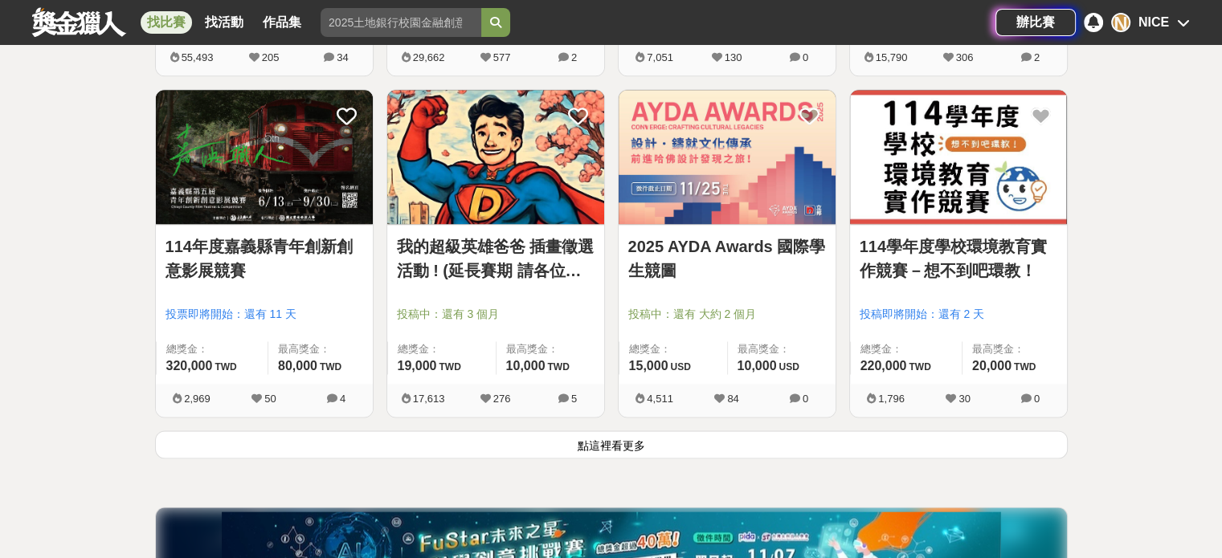
drag, startPoint x: 614, startPoint y: 361, endPoint x: 618, endPoint y: 407, distance: 46.8
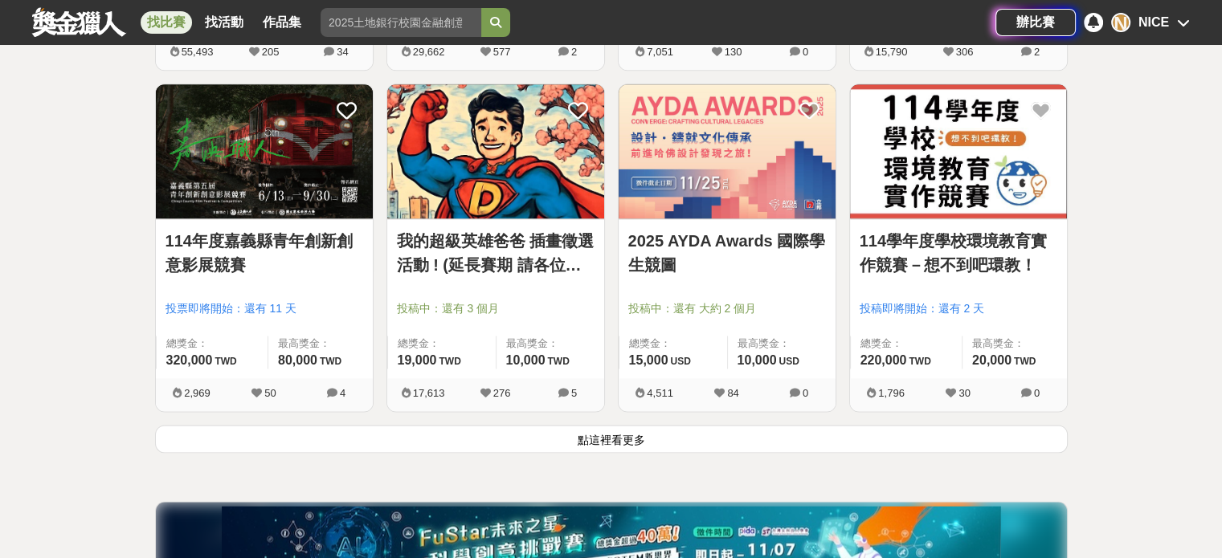
click at [624, 446] on button "點這裡看更多" at bounding box center [611, 439] width 913 height 28
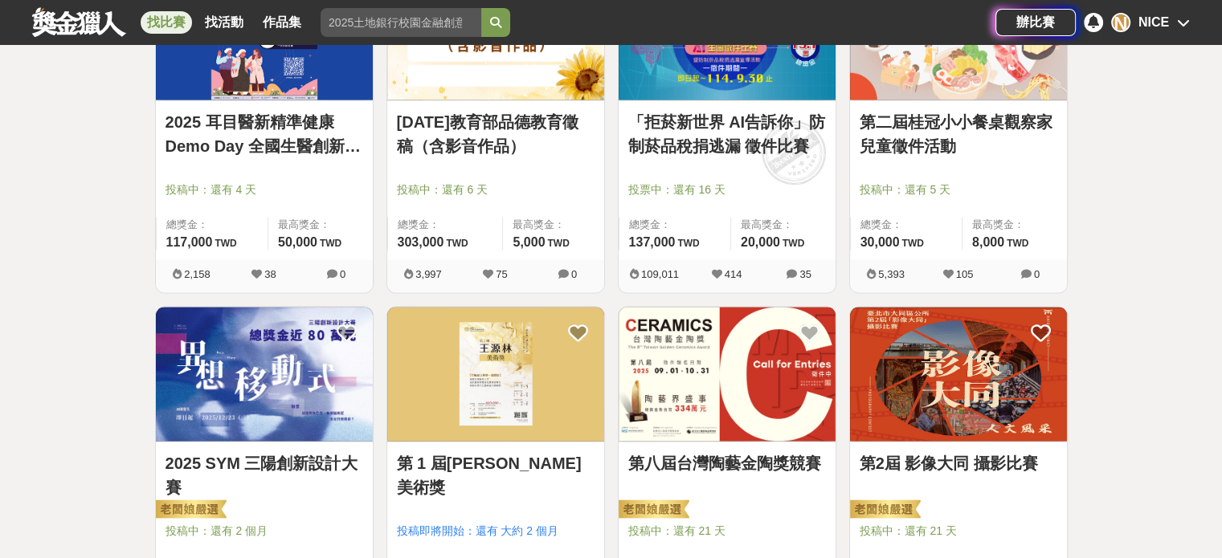
drag, startPoint x: 606, startPoint y: 392, endPoint x: 607, endPoint y: 446, distance: 53.8
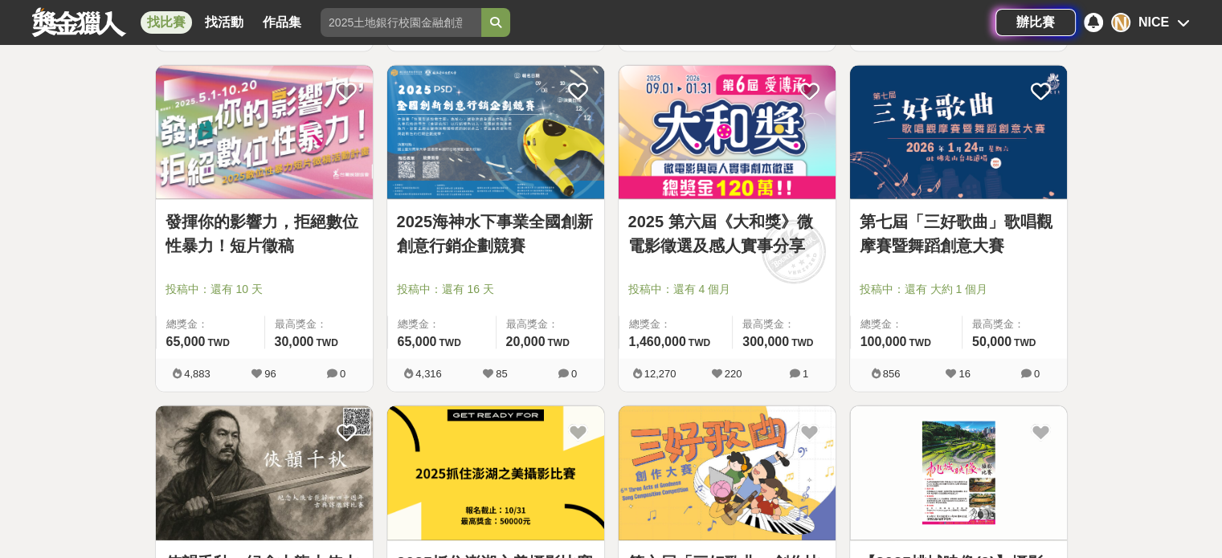
scroll to position [2902, 0]
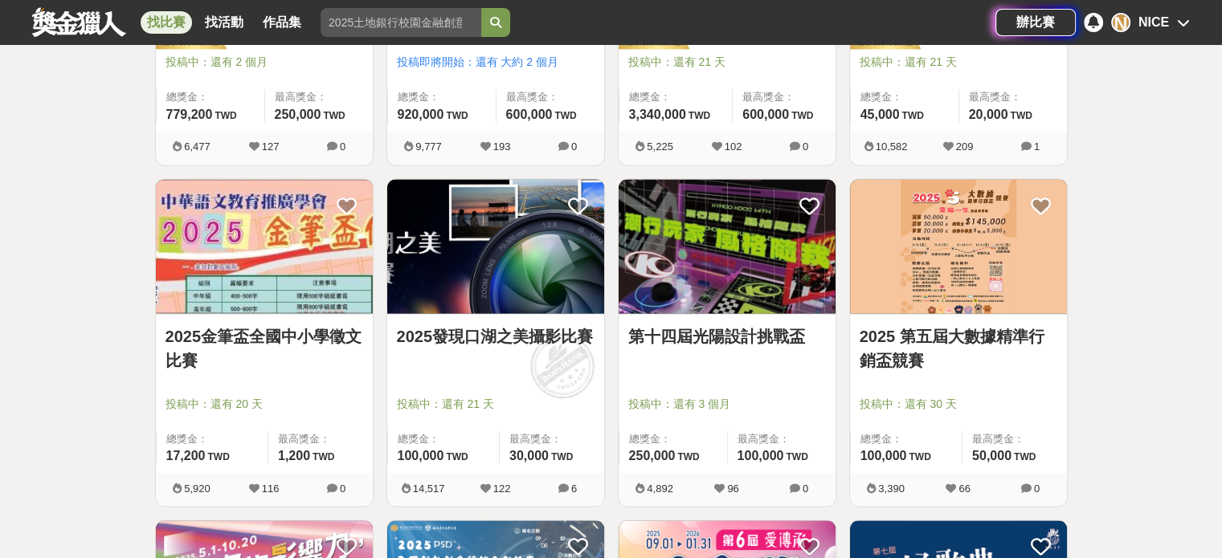
click at [940, 333] on link "2025 第五屆大數據精準行銷盃競賽" at bounding box center [959, 348] width 198 height 48
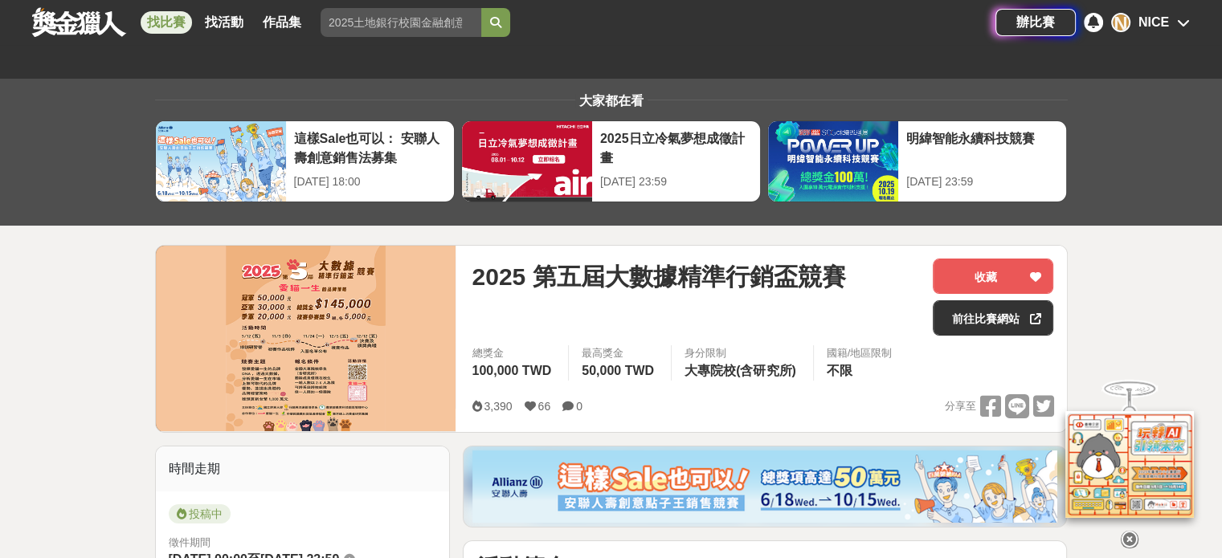
scroll to position [455, 0]
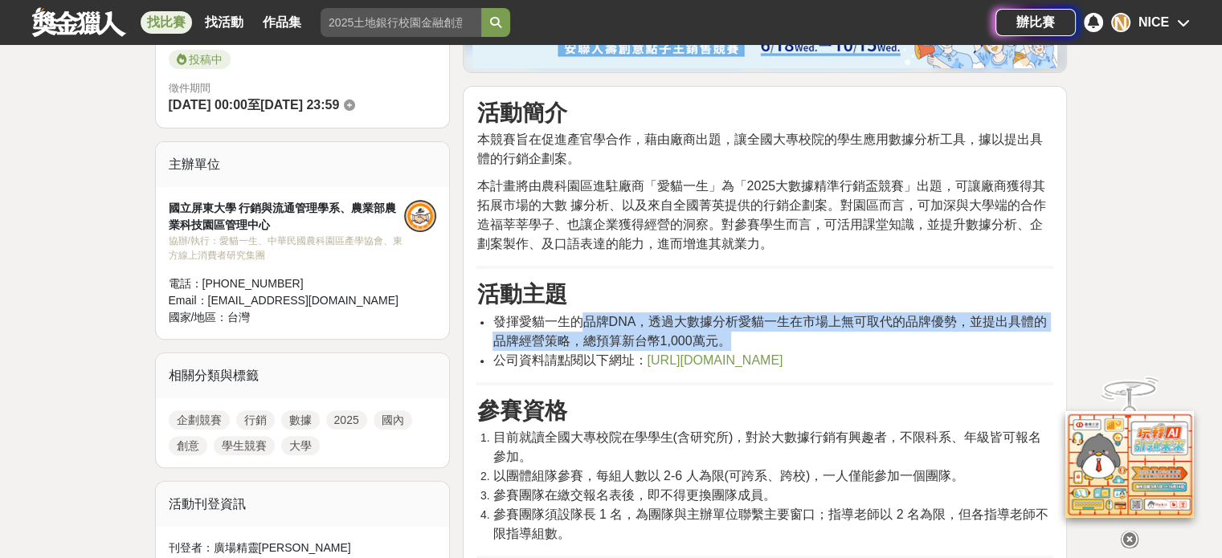
drag, startPoint x: 585, startPoint y: 317, endPoint x: 769, endPoint y: 340, distance: 185.3
click at [769, 340] on li "發揮愛貓一生的品牌DNA，透過大數據分析愛貓一生在市場上無可取代的品牌優勢，並提出具體的品牌經營策略，總預算新台幣1,000萬元。" at bounding box center [772, 331] width 561 height 39
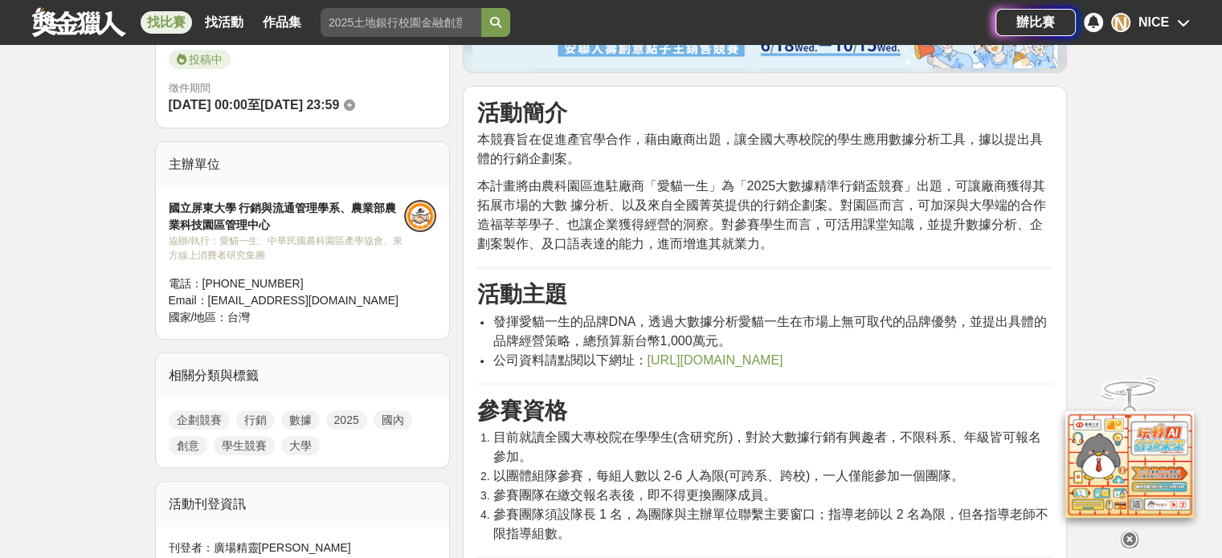
click at [769, 340] on li "發揮愛貓一生的品牌DNA，透過大數據分析愛貓一生在市場上無可取代的品牌優勢，並提出具體的品牌經營策略，總預算新台幣1,000萬元。" at bounding box center [772, 331] width 561 height 39
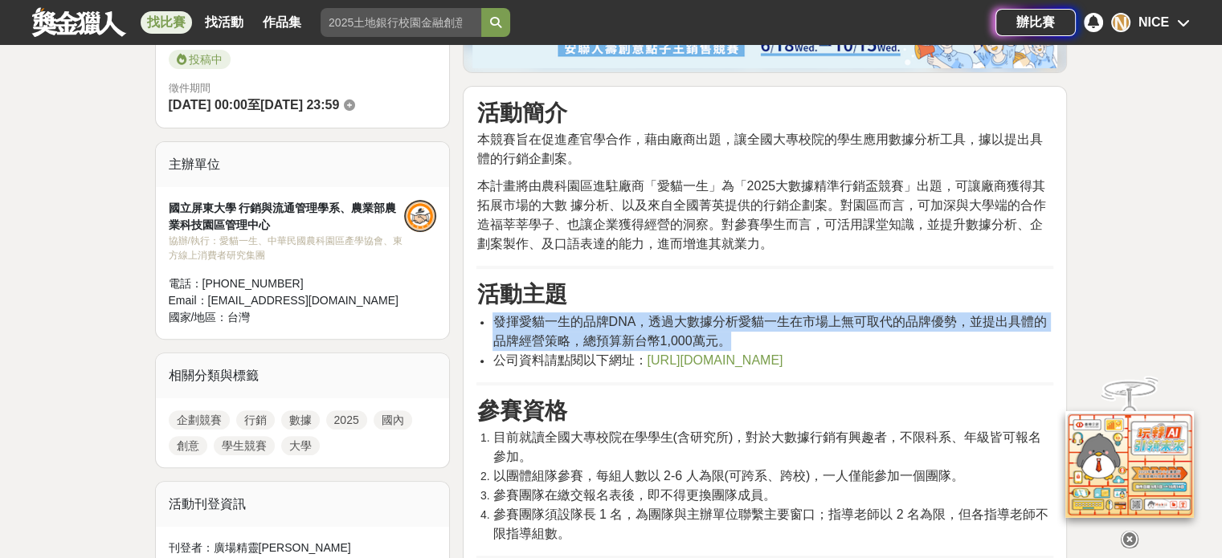
click at [769, 340] on li "發揮愛貓一生的品牌DNA，透過大數據分析愛貓一生在市場上無可取代的品牌優勢，並提出具體的品牌經營策略，總預算新台幣1,000萬元。" at bounding box center [772, 331] width 561 height 39
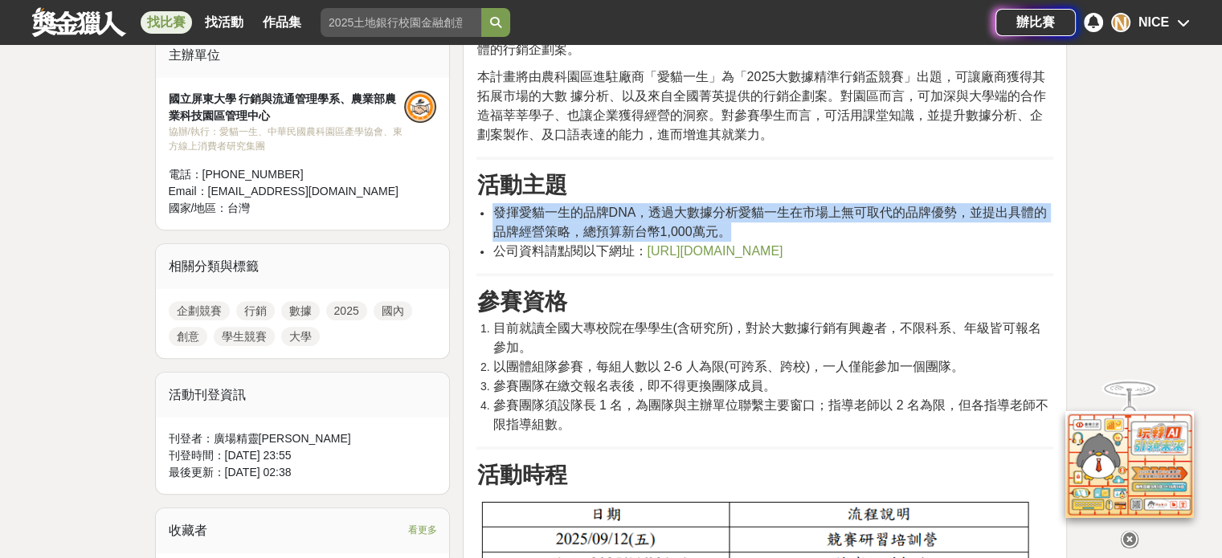
drag, startPoint x: 768, startPoint y: 316, endPoint x: 768, endPoint y: 372, distance: 56.2
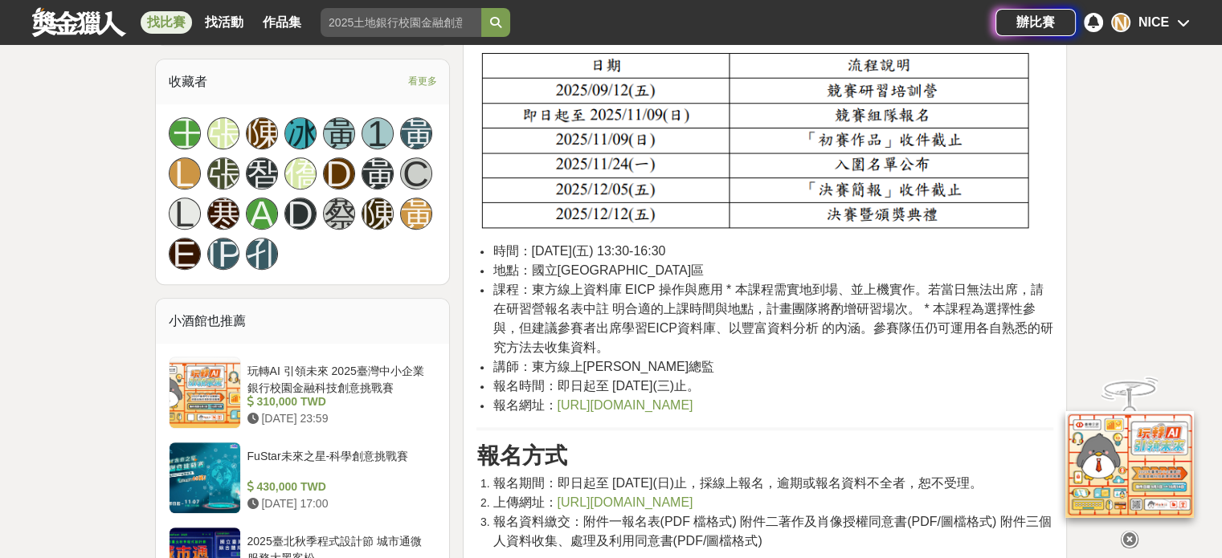
scroll to position [1009, 0]
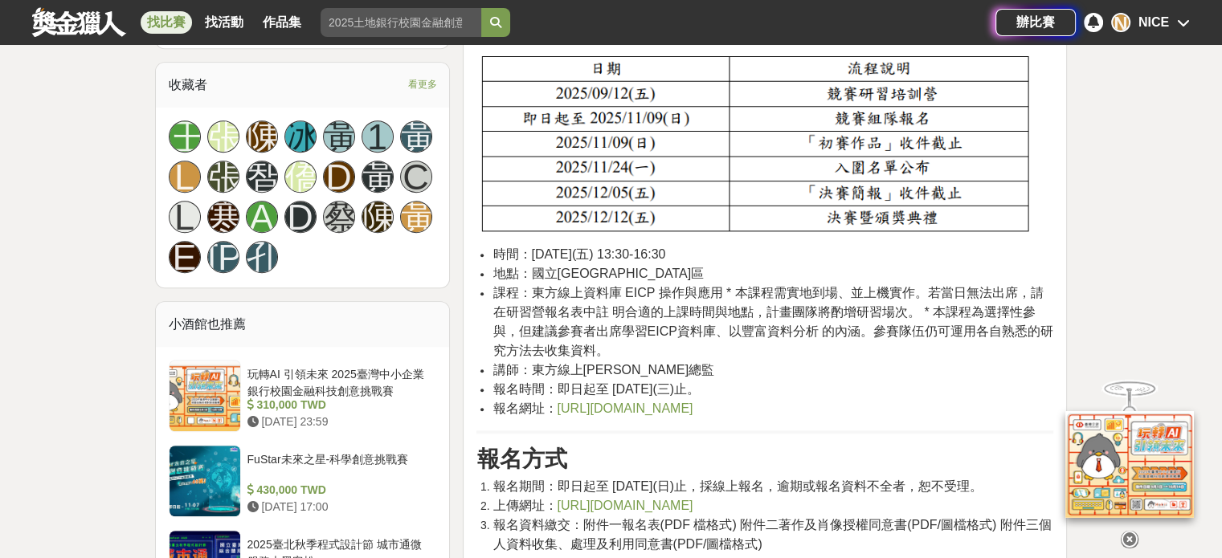
drag, startPoint x: 770, startPoint y: 371, endPoint x: 769, endPoint y: 350, distance: 20.9
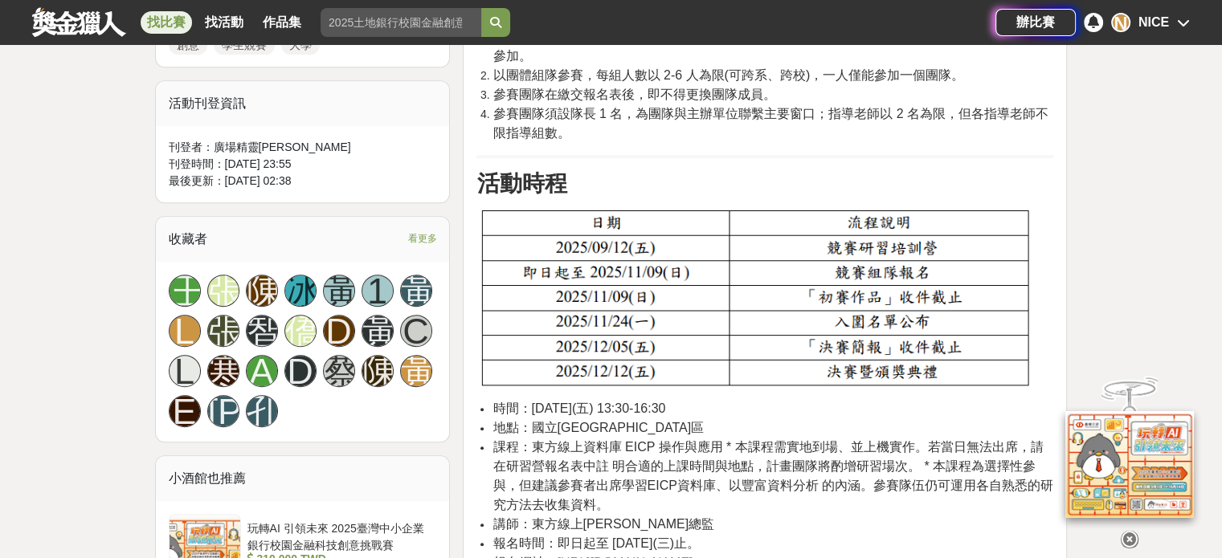
scroll to position [0, 0]
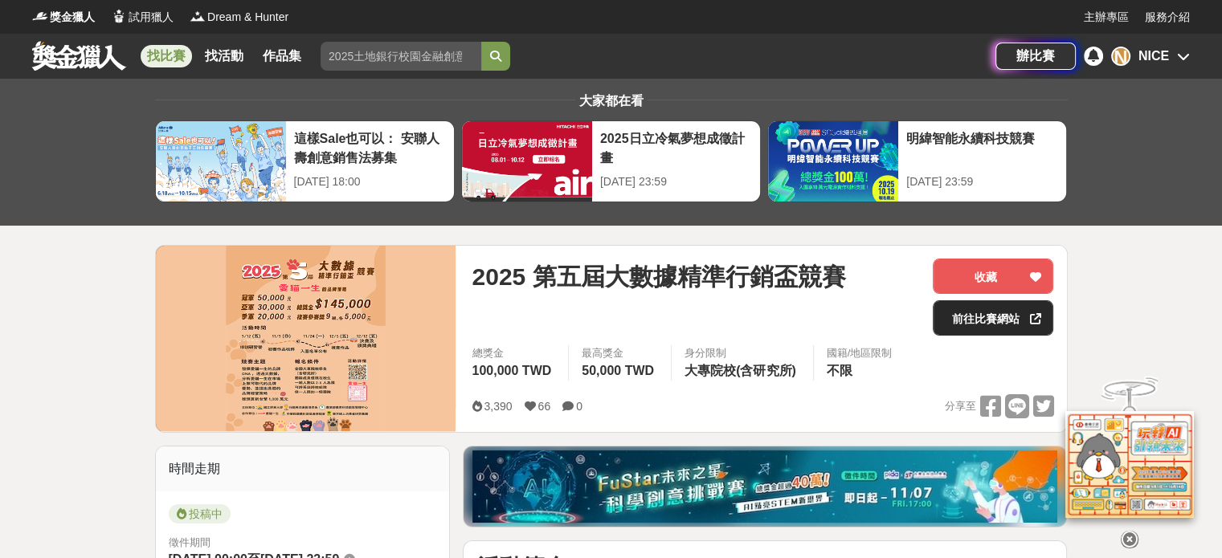
click at [994, 327] on link "前往比賽網站" at bounding box center [993, 317] width 120 height 35
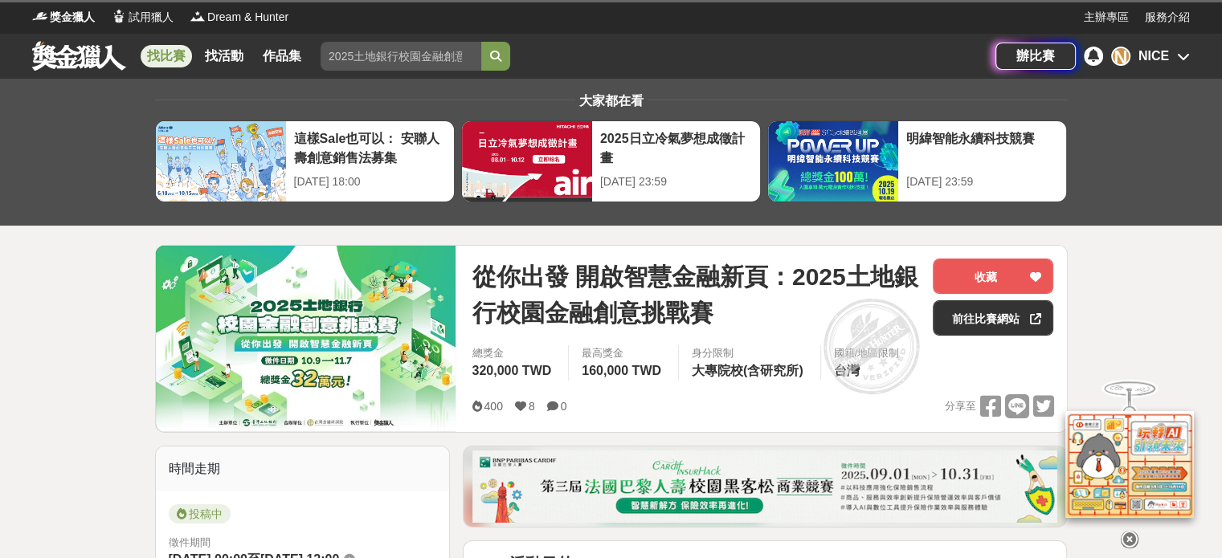
scroll to position [455, 0]
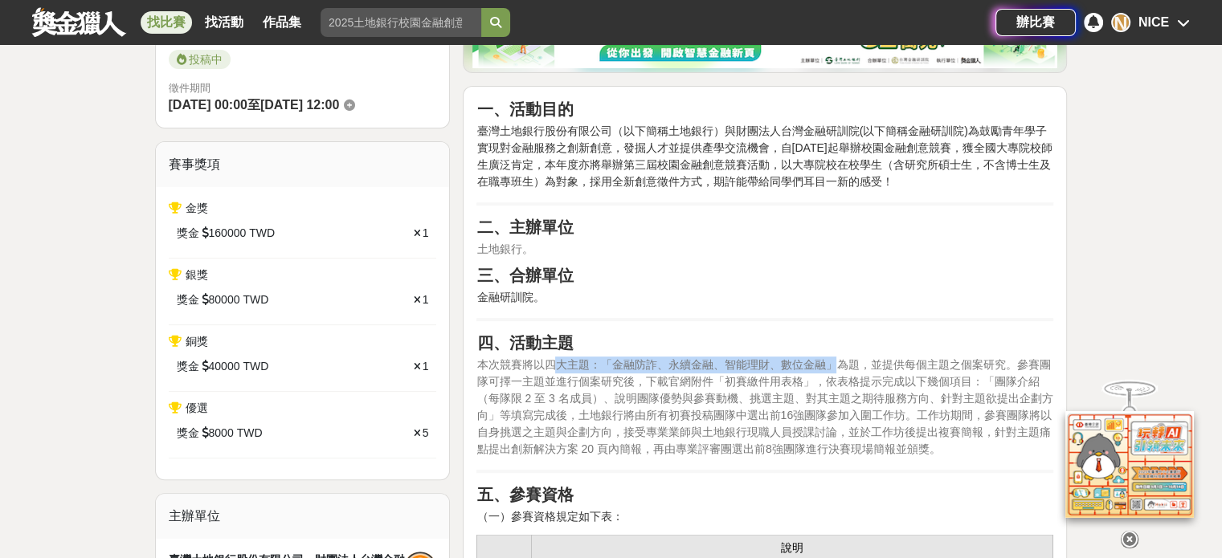
drag, startPoint x: 559, startPoint y: 367, endPoint x: 832, endPoint y: 359, distance: 273.2
click at [832, 359] on span "本次競賽將以四大主題：「金融防詐、永續金融、智能理財、數位金融」為題，並提供每個主題之個案研究。參賽團隊可擇一主題並進行個案研究後，下載官網附件「初賽繳件用表…" at bounding box center [764, 406] width 576 height 97
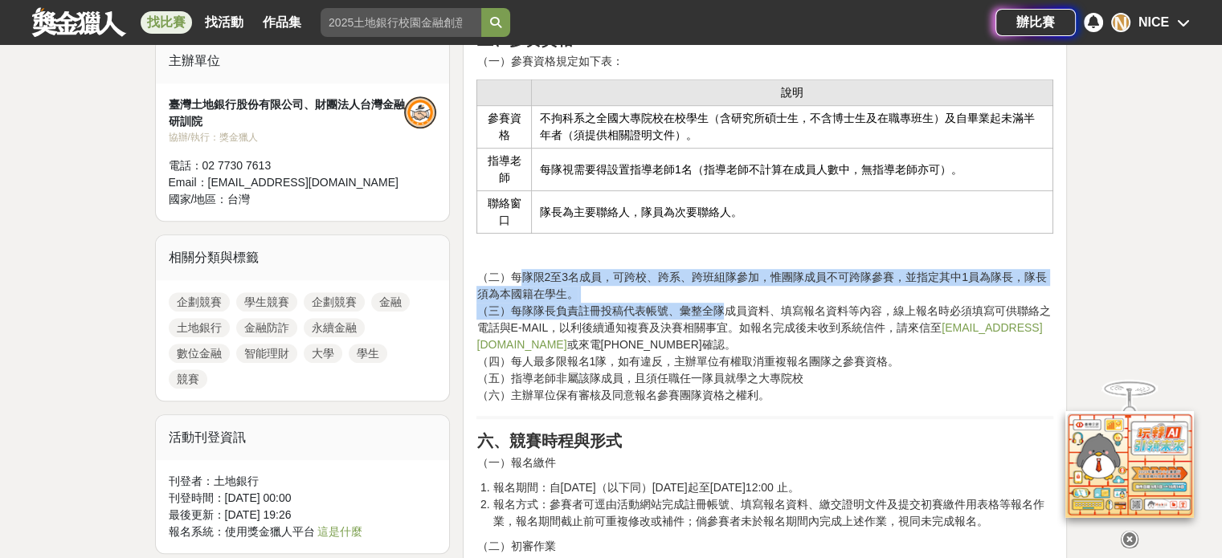
drag, startPoint x: 522, startPoint y: 275, endPoint x: 729, endPoint y: 309, distance: 209.3
click at [729, 309] on p "（二）每隊限2至3名成員，可跨校、跨系、跨班組隊參加，惟團隊成員不可跨隊參賽，並指定其中1員為隊長，隊長須為本國籍在學生。 （三）每隊隊長負責註冊投稿代表帳號…" at bounding box center [764, 336] width 577 height 135
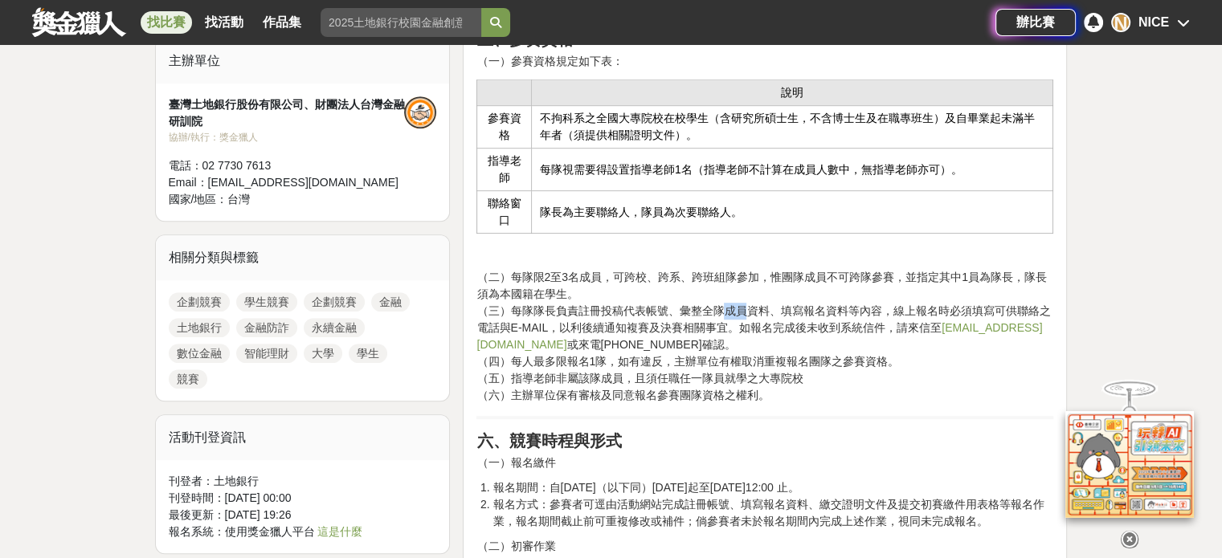
click at [729, 309] on p "（二）每隊限2至3名成員，可跨校、跨系、跨班組隊參加，惟團隊成員不可跨隊參賽，並指定其中1員為隊長，隊長須為本國籍在學生。 （三）每隊隊長負責註冊投稿代表帳號…" at bounding box center [764, 336] width 577 height 135
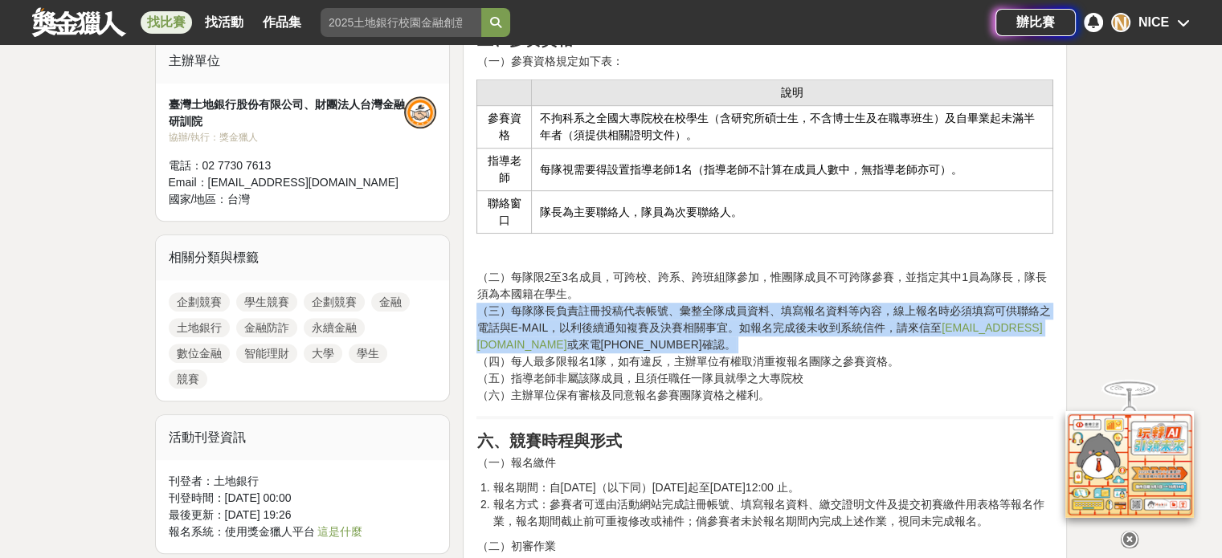
click at [729, 309] on p "（二）每隊限2至3名成員，可跨校、跨系、跨班組隊參加，惟團隊成員不可跨隊參賽，並指定其中1員為隊長，隊長須為本國籍在學生。 （三）每隊隊長負責註冊投稿代表帳號…" at bounding box center [764, 336] width 577 height 135
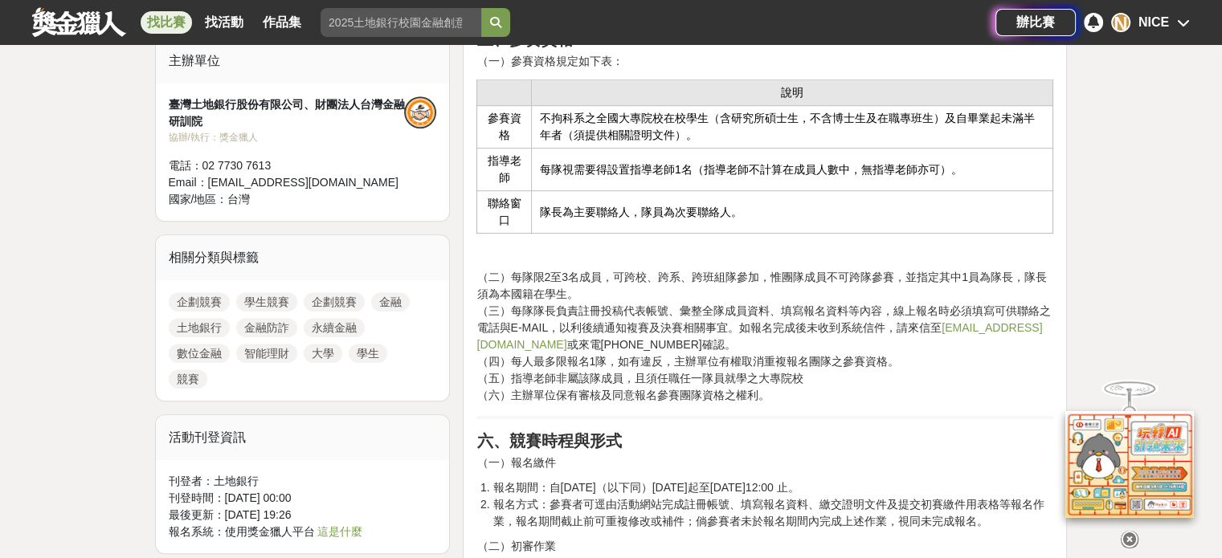
click at [719, 384] on p "（二）每隊限2至3名成員，可跨校、跨系、跨班組隊參加，惟團隊成員不可跨隊參賽，並指定其中1員為隊長，隊長須為本國籍在學生。 （三）每隊隊長負責註冊投稿代表帳號…" at bounding box center [764, 336] width 577 height 135
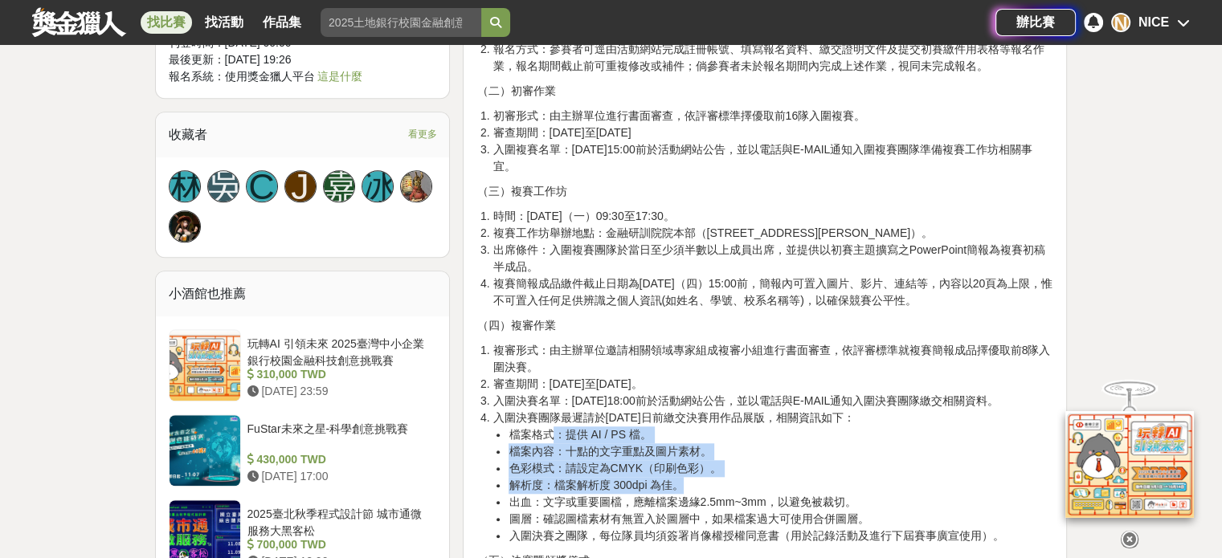
drag, startPoint x: 557, startPoint y: 430, endPoint x: 743, endPoint y: 480, distance: 193.1
click at [743, 480] on ul "檔案格式：提供 AI / PS 檔。 檔案內容：十點的文字重點及圖片素材。 色彩模式：請設定為CMYK（印刷色彩）。 解析度：檔案解析度 300dpi 為佳。…" at bounding box center [772, 486] width 561 height 118
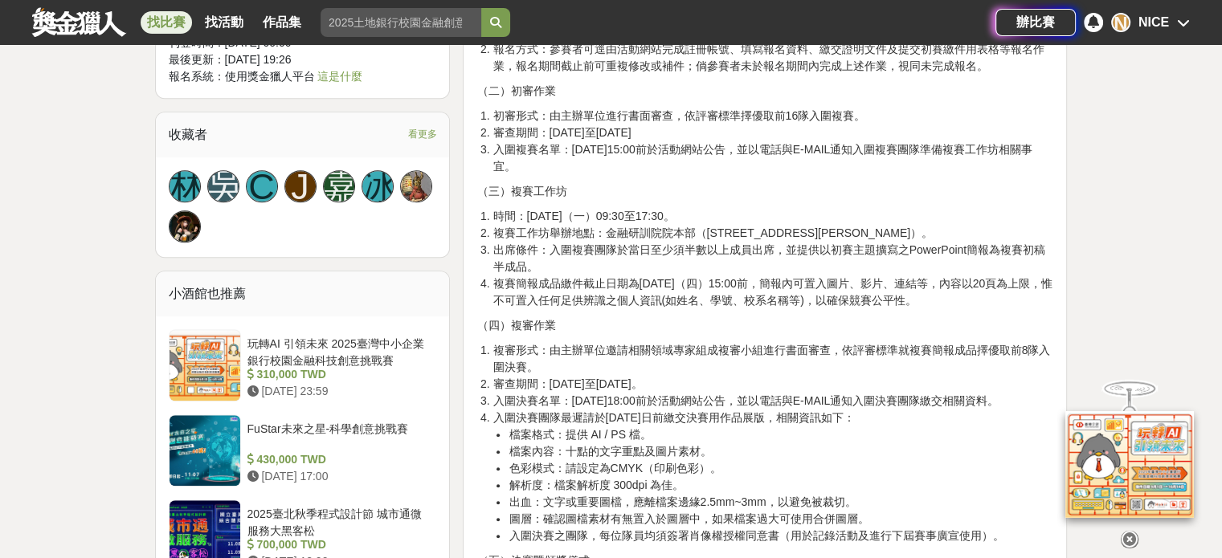
click at [761, 414] on li "入圍決賽團隊最遲請於12月22日前繳交決賽用作品展版，相關資訊如下： 檔案格式：提供 AI / PS 檔。 檔案內容：十點的文字重點及圖片素材。 色彩模式：請…" at bounding box center [772, 477] width 561 height 135
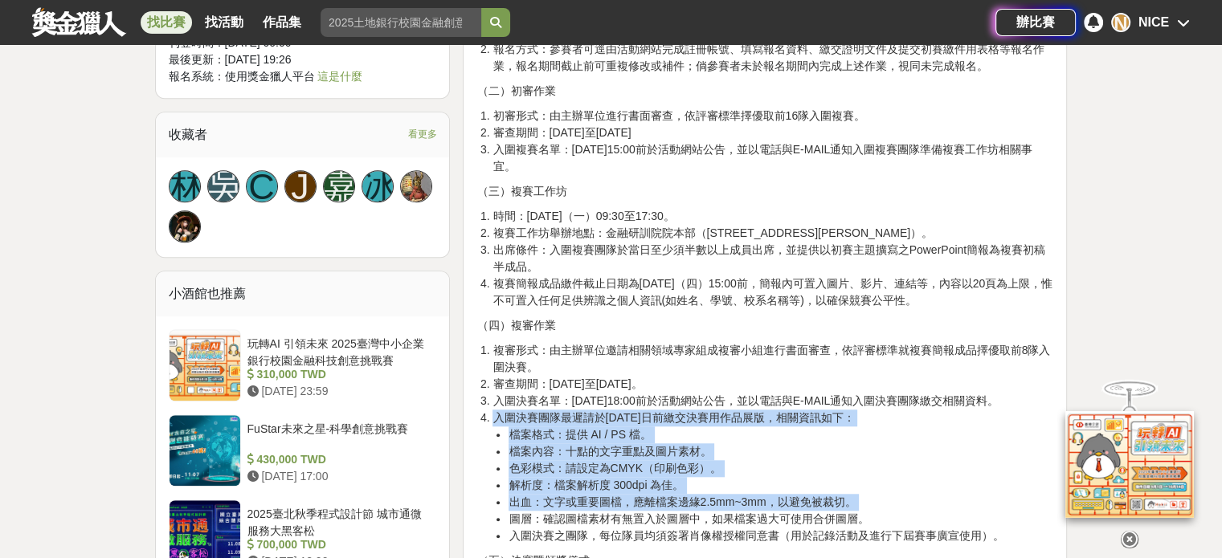
drag, startPoint x: 761, startPoint y: 414, endPoint x: 788, endPoint y: 497, distance: 87.9
click at [788, 501] on li "入圍決賽團隊最遲請於12月22日前繳交決賽用作品展版，相關資訊如下： 檔案格式：提供 AI / PS 檔。 檔案內容：十點的文字重點及圖片素材。 色彩模式：請…" at bounding box center [772, 477] width 561 height 135
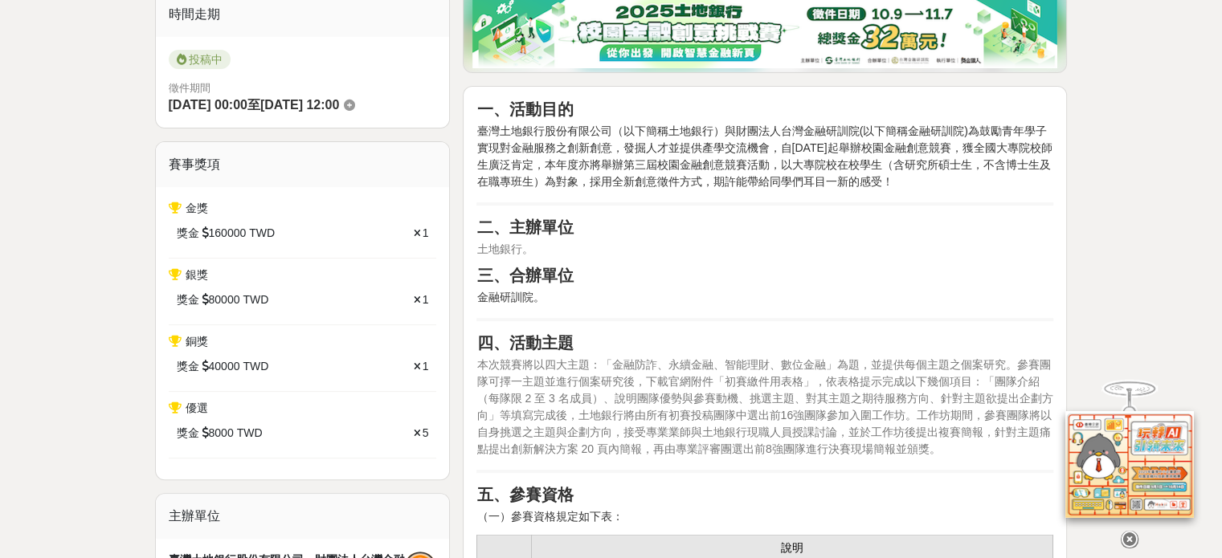
scroll to position [0, 0]
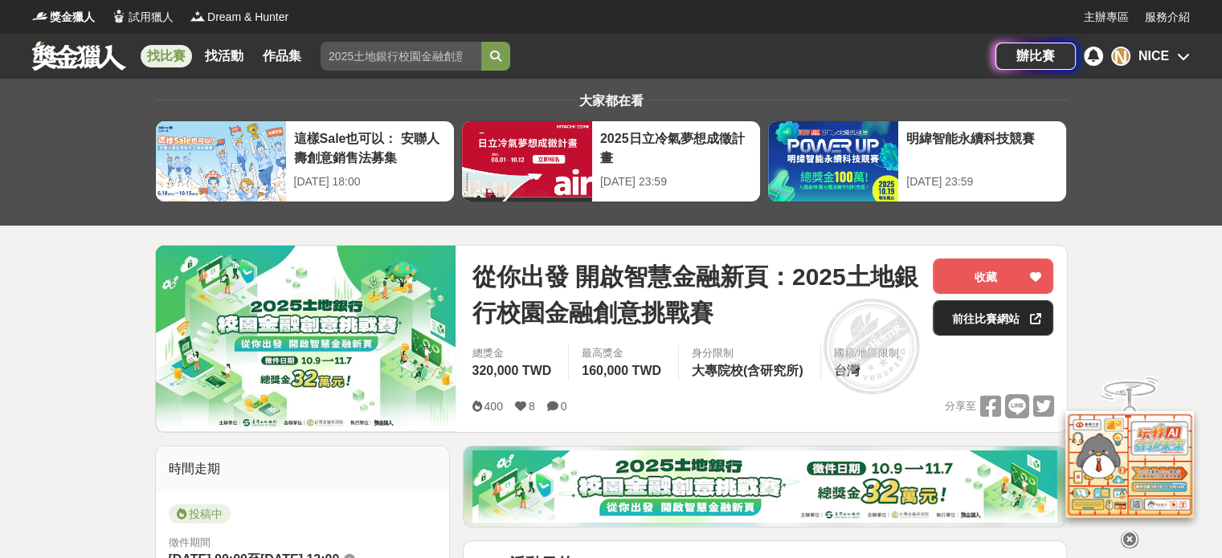
click at [993, 330] on link "前往比賽網站" at bounding box center [993, 317] width 120 height 35
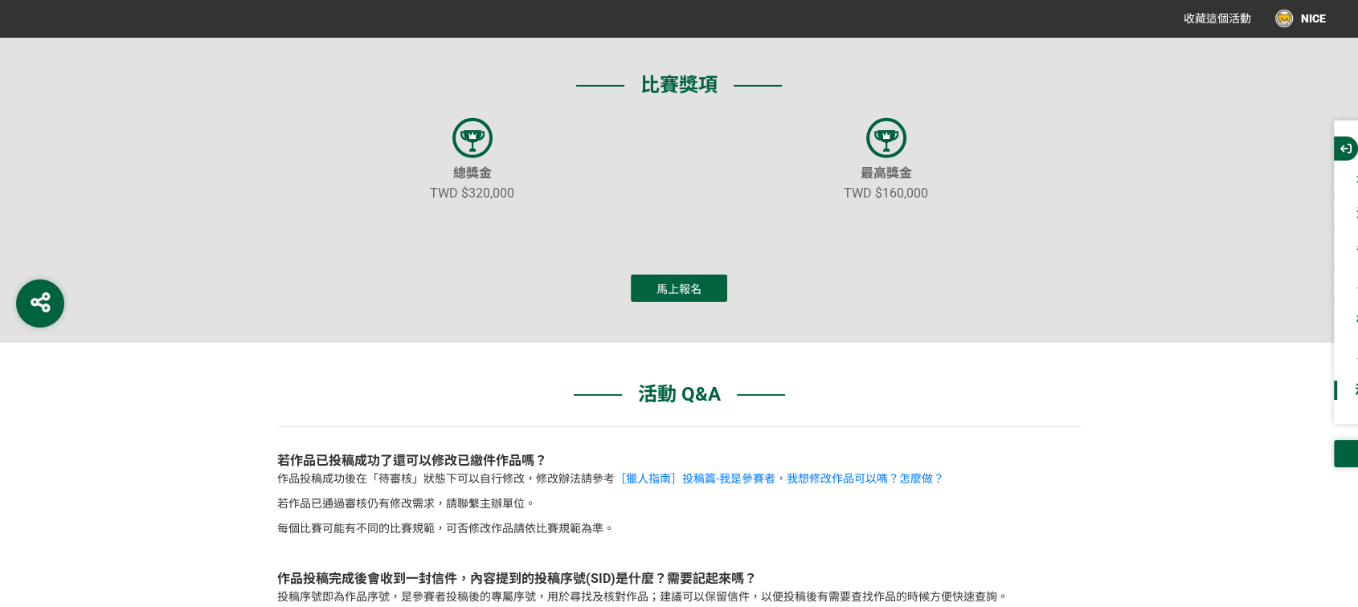
scroll to position [4552, 0]
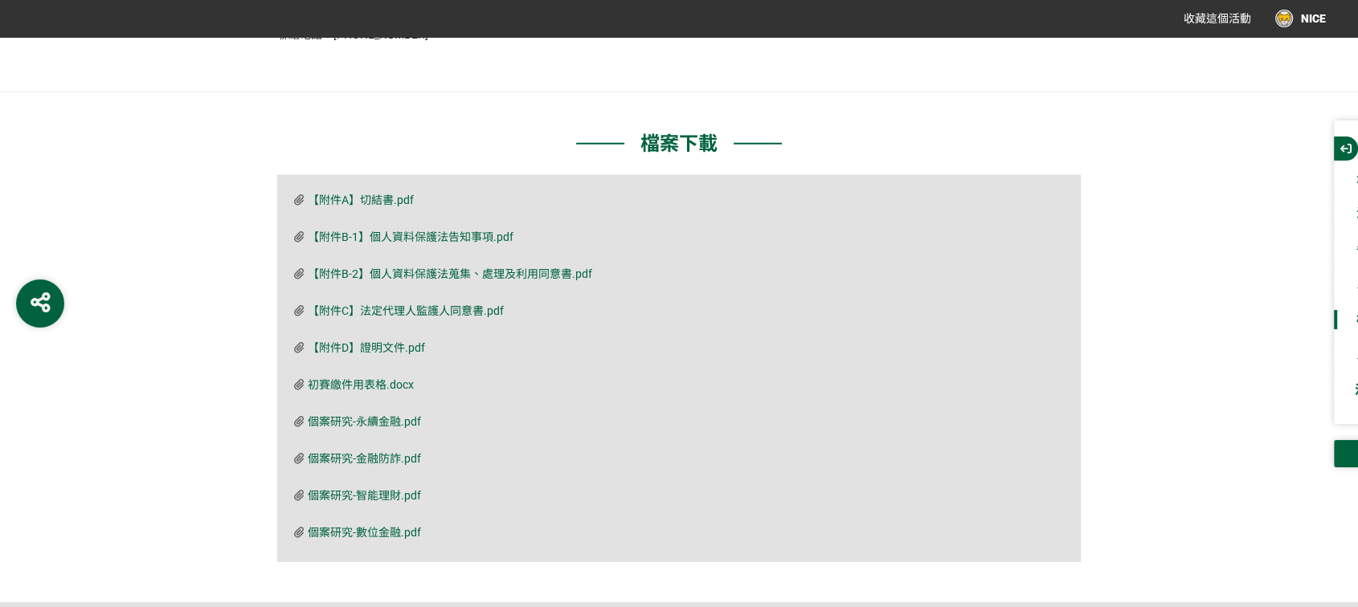
drag, startPoint x: 225, startPoint y: 402, endPoint x: 231, endPoint y: 382, distance: 21.1
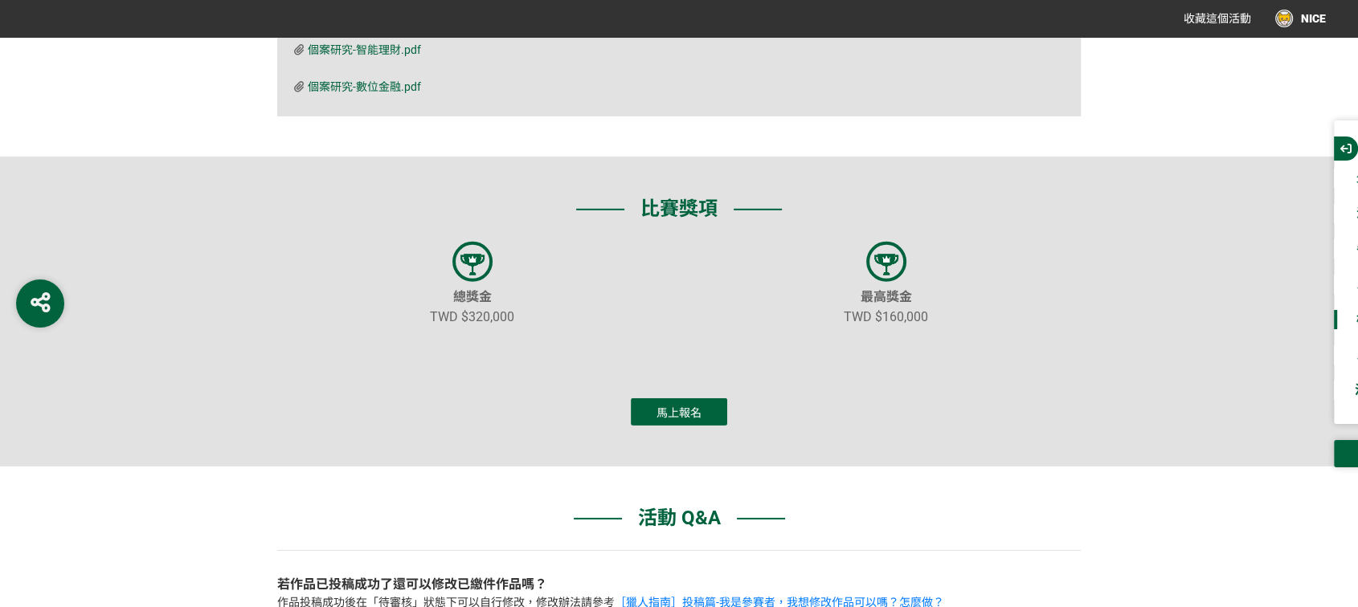
scroll to position [5439, 0]
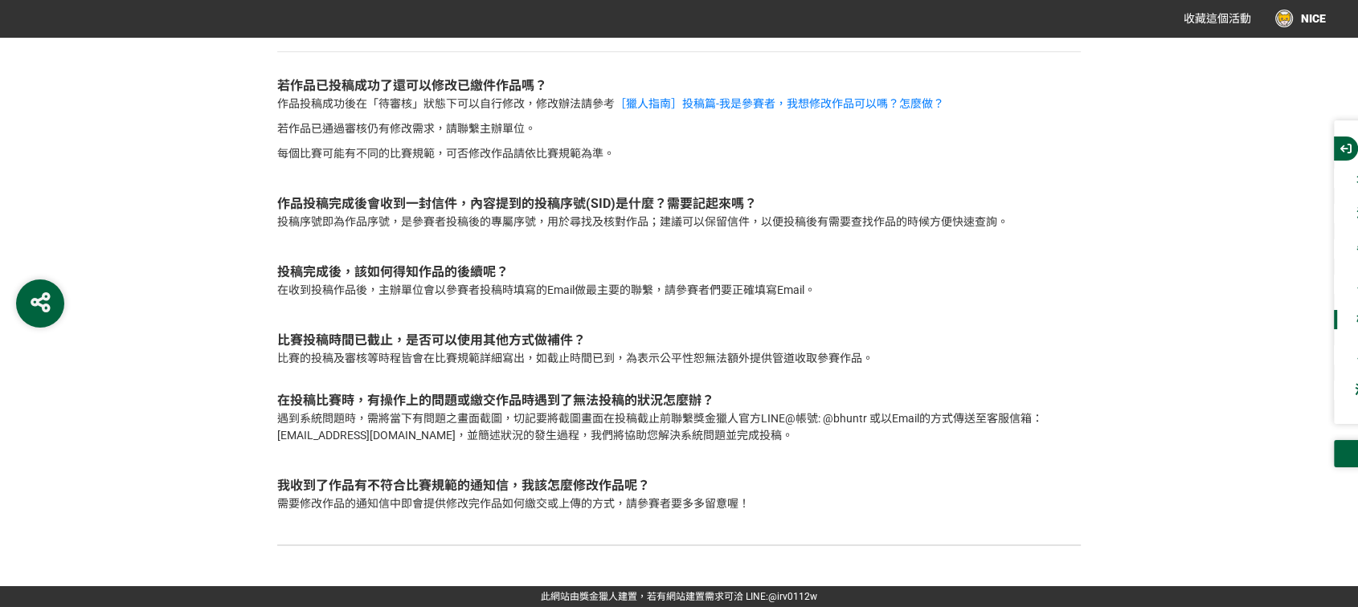
click at [351, 398] on div "在投稿比賽時，有操作上的問題或繳交作品時遇到了無法投稿的狀況怎麼辦？" at bounding box center [678, 400] width 803 height 19
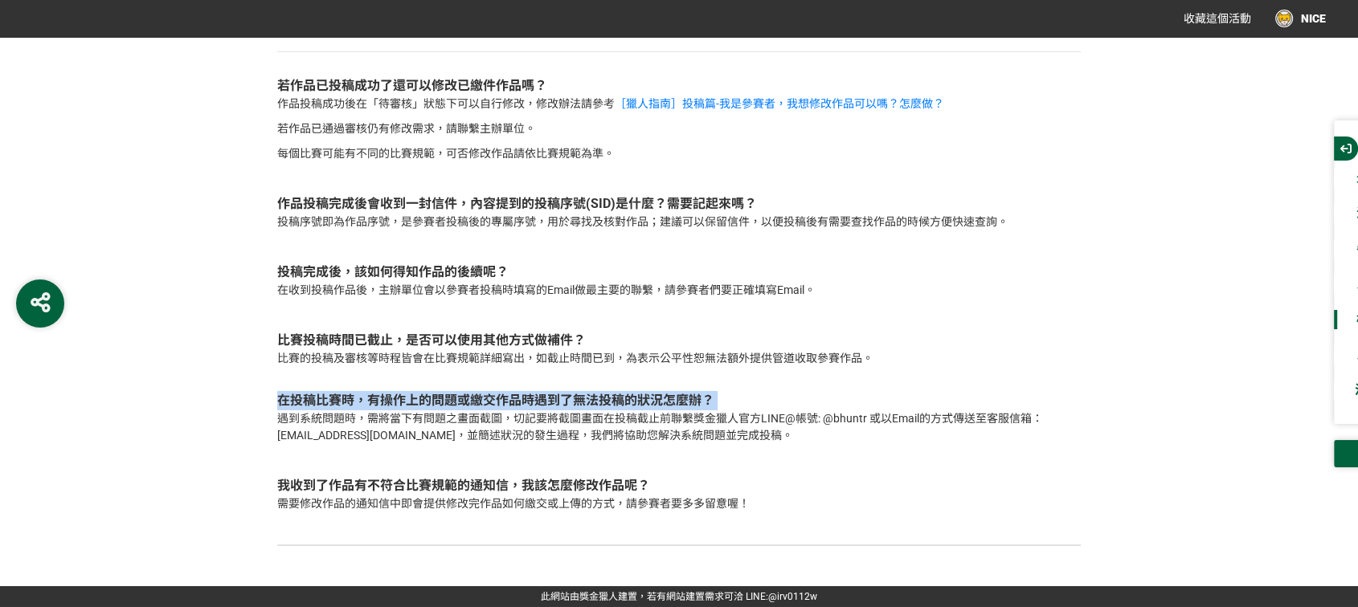
click at [351, 398] on div "在投稿比賽時，有操作上的問題或繳交作品時遇到了無法投稿的狀況怎麼辦？" at bounding box center [678, 400] width 803 height 19
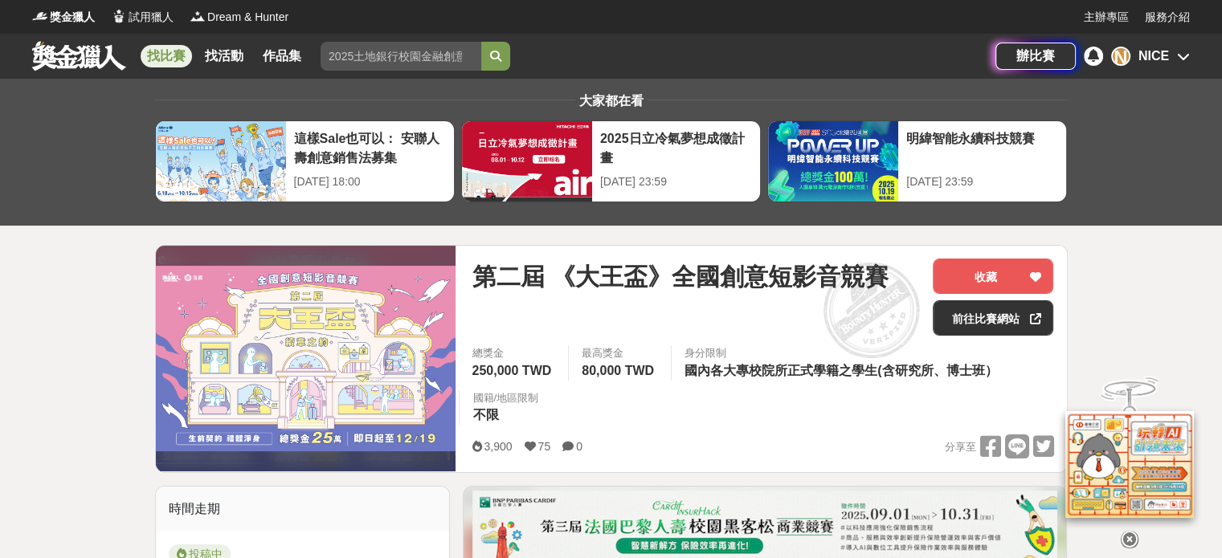
scroll to position [455, 0]
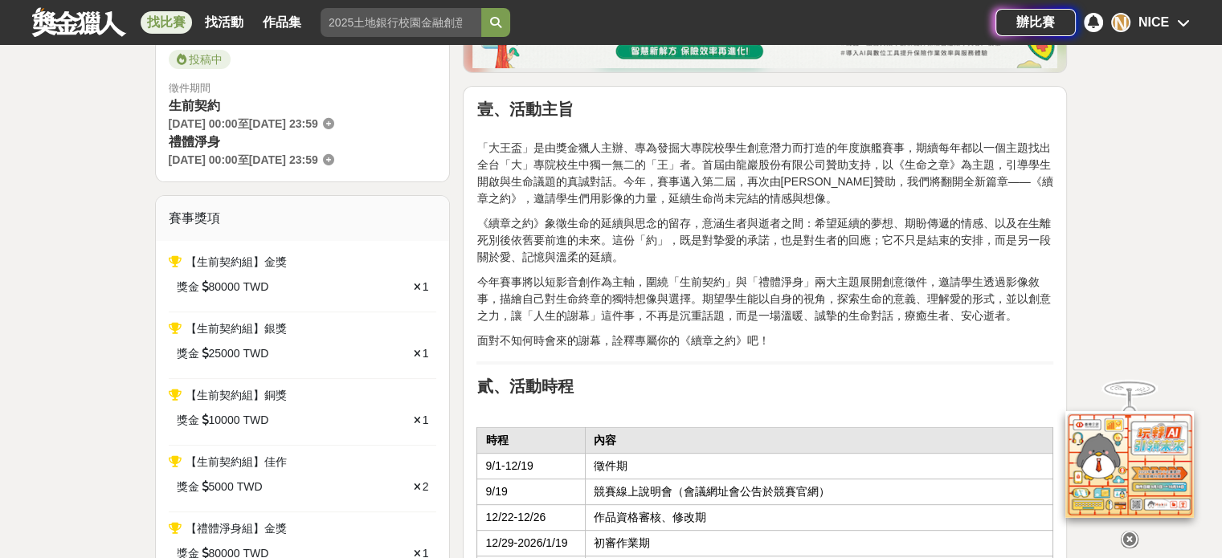
drag, startPoint x: 794, startPoint y: 250, endPoint x: 793, endPoint y: 297, distance: 47.4
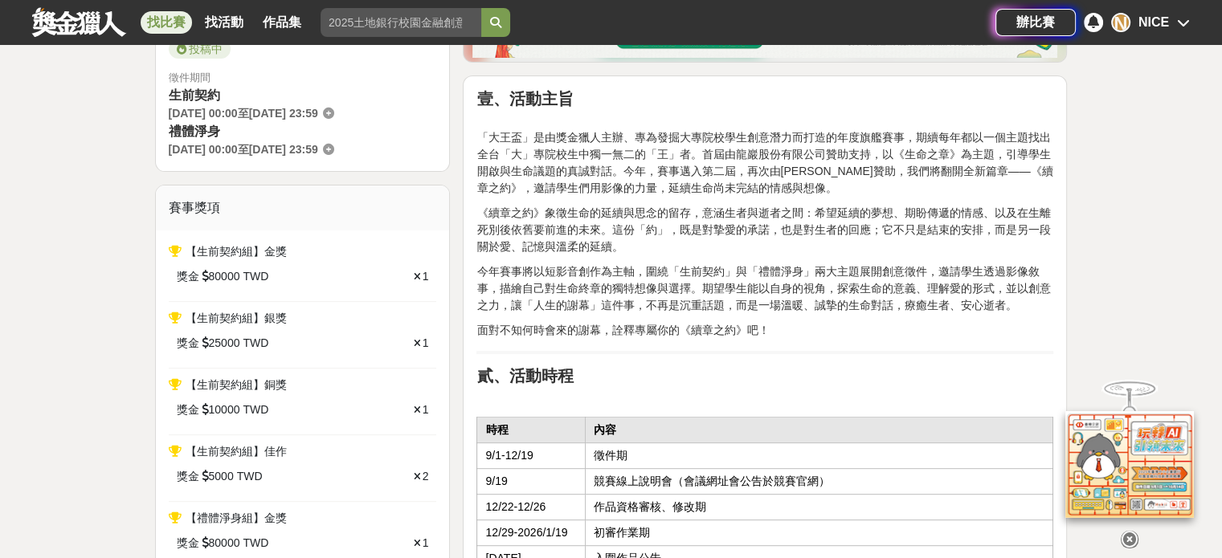
click at [792, 296] on p "今年賽事將以短影音創作為主軸，圍繞「生前契約」與「禮體淨身」兩大主題展開創意徵件，邀請學生透過影像敘事，描繪自己對生命終章的獨特想像與選擇。期望學生能以自身的…" at bounding box center [764, 288] width 577 height 51
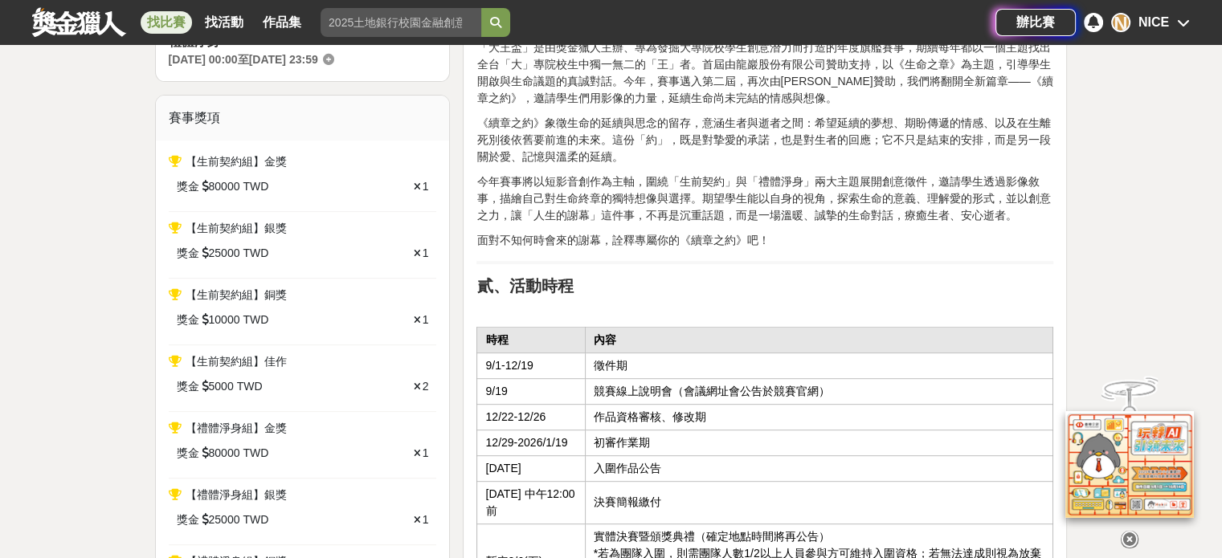
drag, startPoint x: 791, startPoint y: 295, endPoint x: 794, endPoint y: 352, distance: 57.1
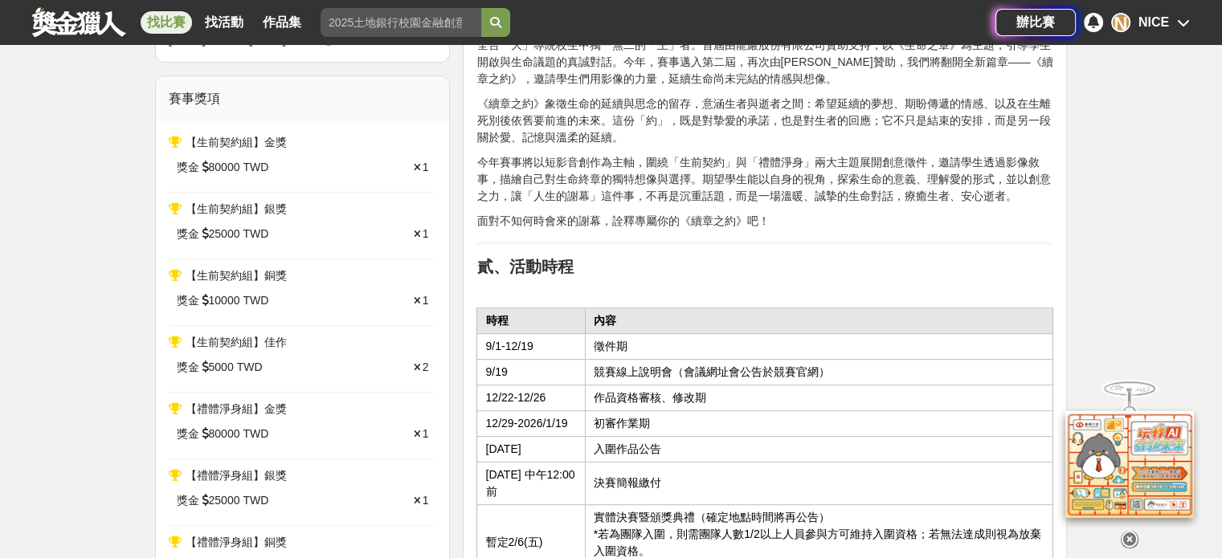
scroll to position [1070, 0]
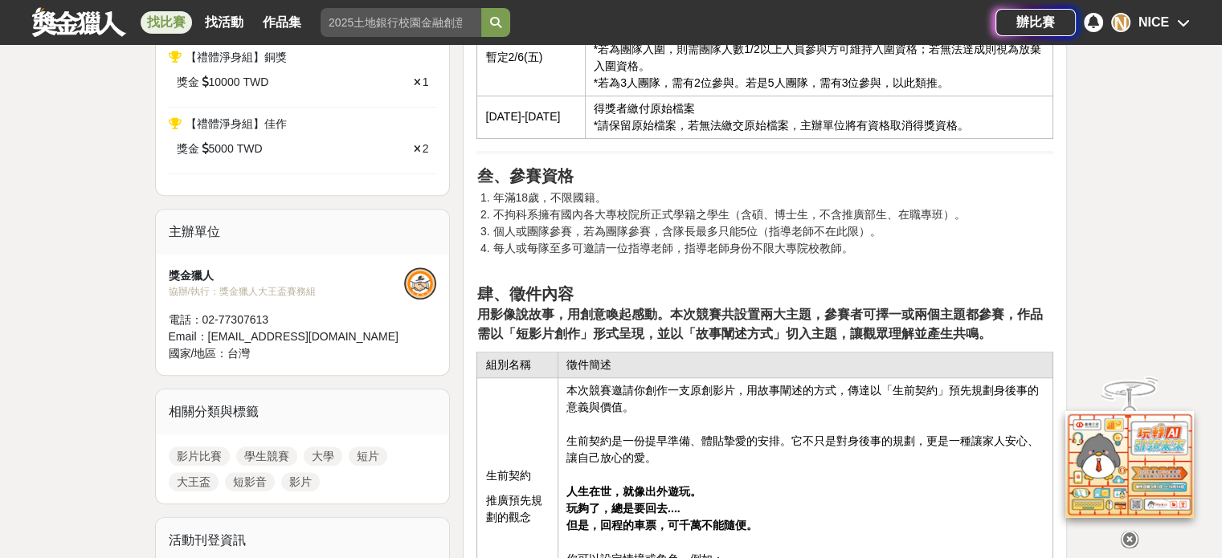
drag, startPoint x: 794, startPoint y: 350, endPoint x: 798, endPoint y: 400, distance: 49.9
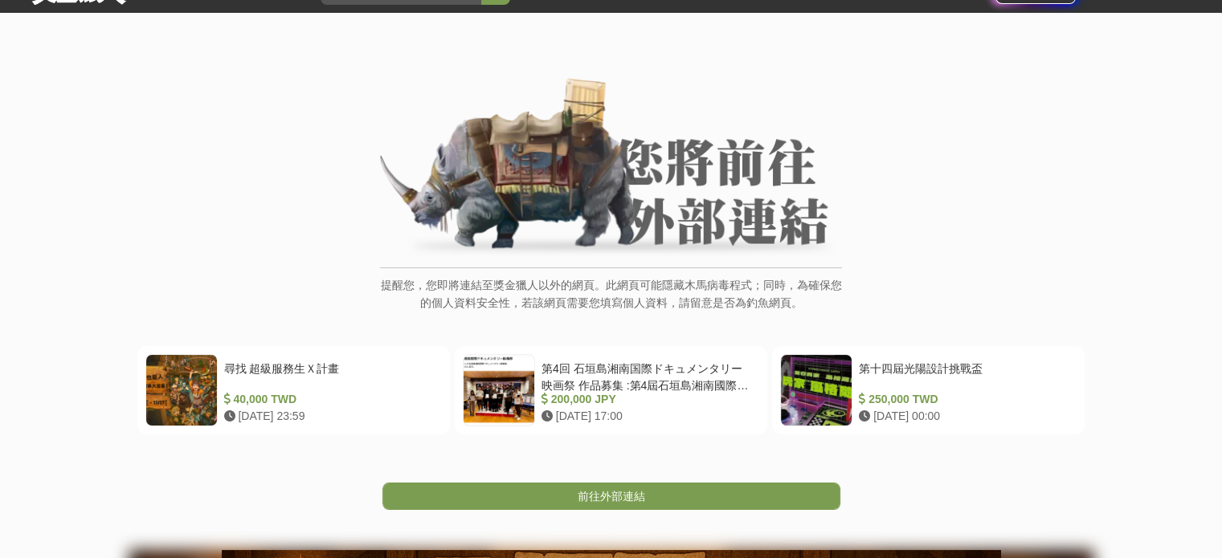
drag, startPoint x: 986, startPoint y: 159, endPoint x: 923, endPoint y: 307, distance: 160.9
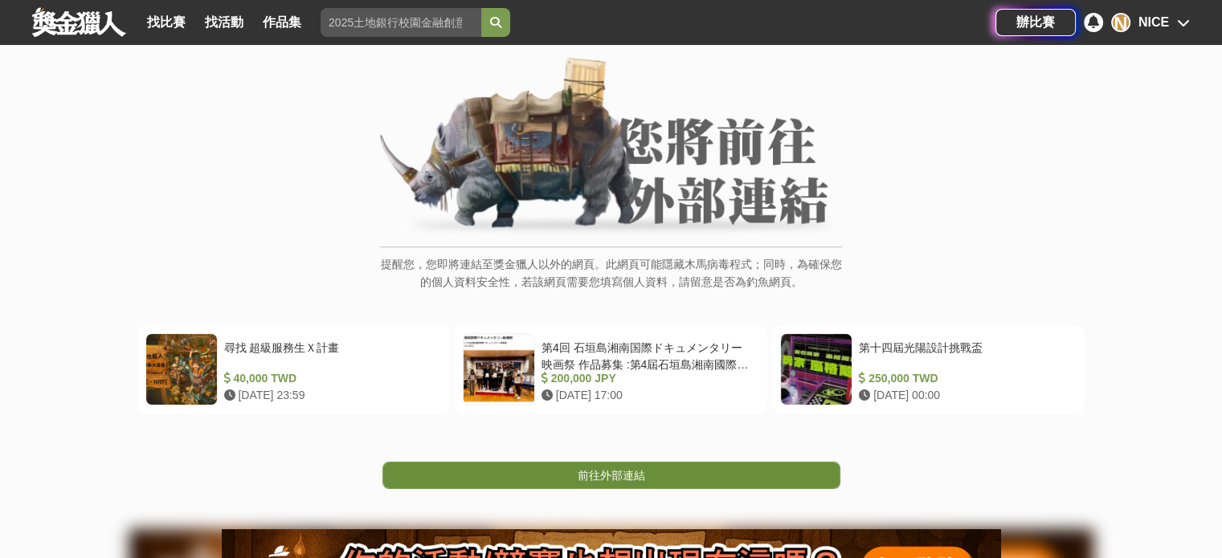
click at [741, 468] on link "前往外部連結" at bounding box center [611, 475] width 458 height 27
